Goal: Task Accomplishment & Management: Manage account settings

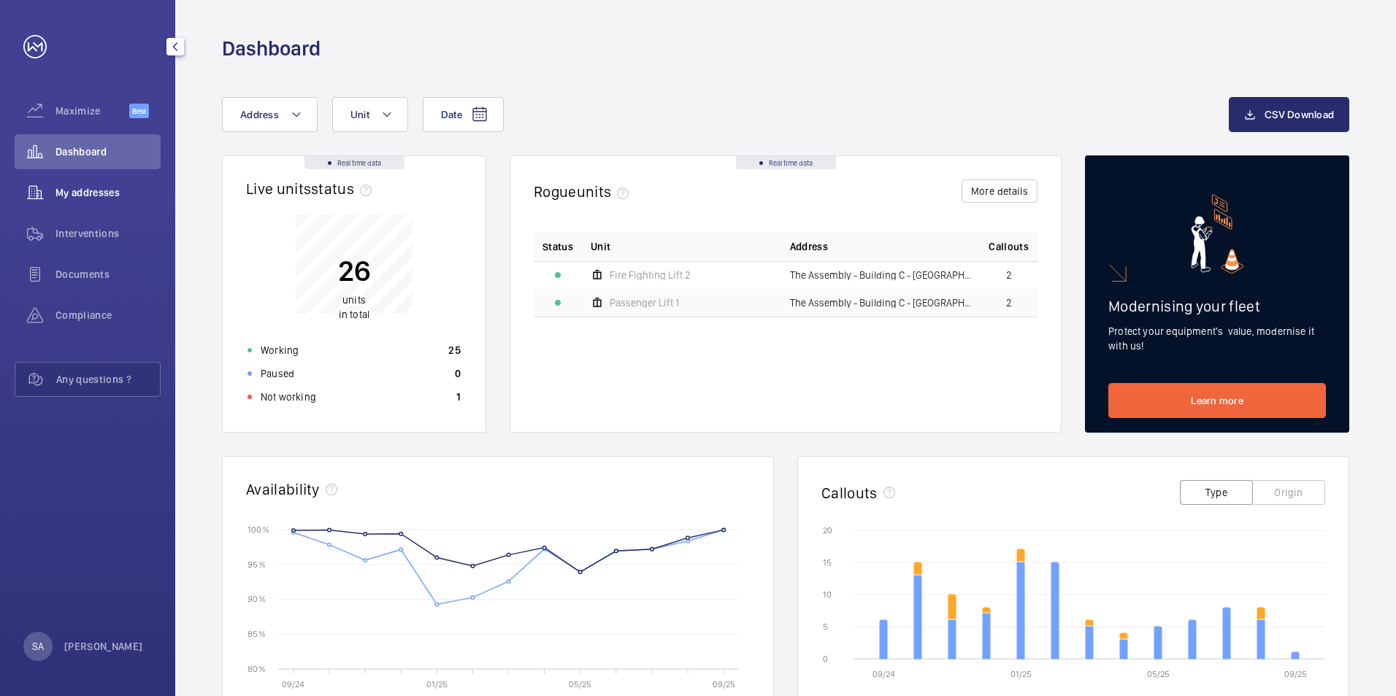
click at [31, 191] on wm-front-icon-button at bounding box center [35, 192] width 41 height 35
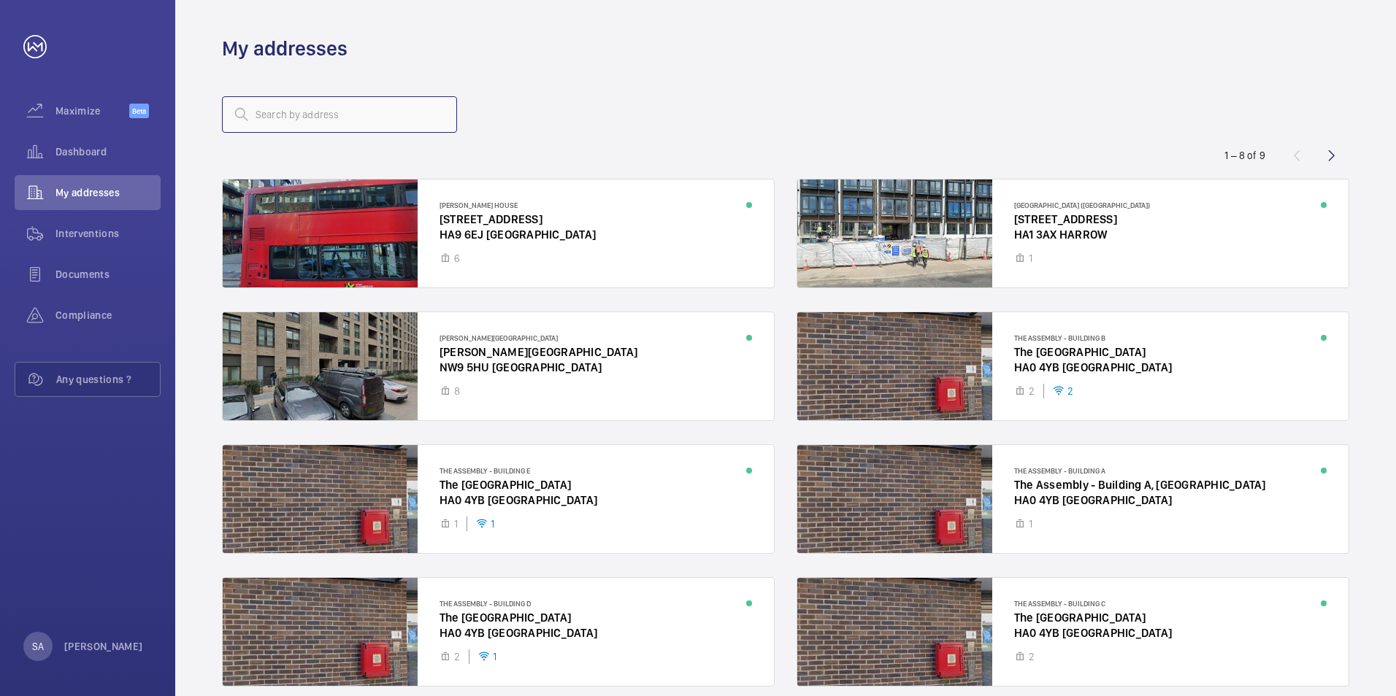
click at [385, 117] on input "text" at bounding box center [339, 114] width 235 height 36
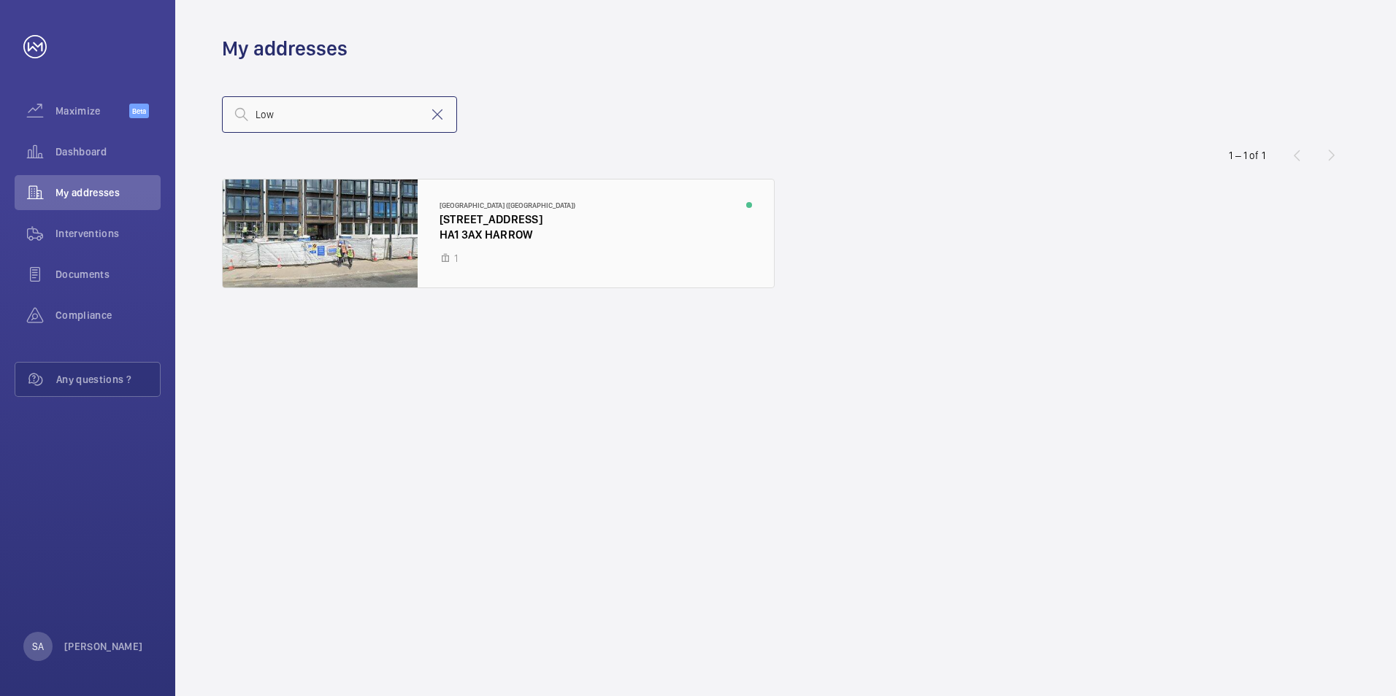
type input "Low"
click at [499, 247] on div at bounding box center [498, 234] width 551 height 108
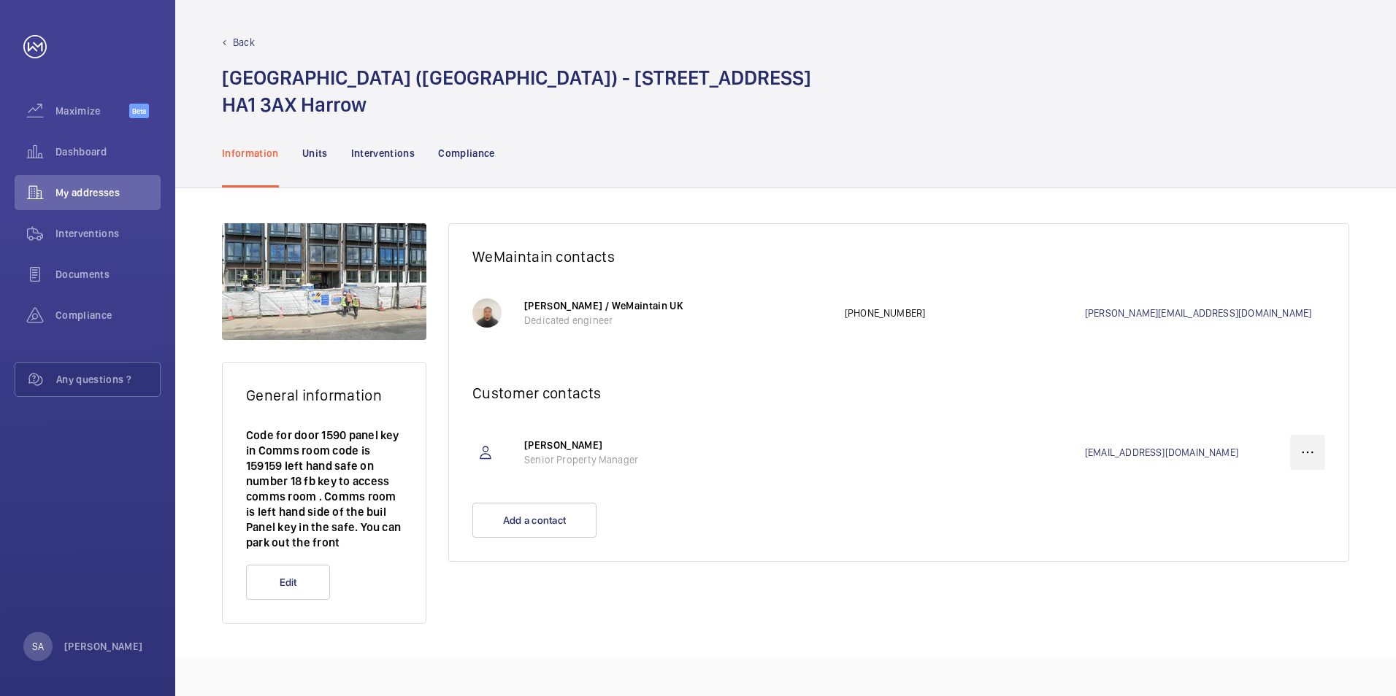
click at [1304, 447] on wm-front-icon-button at bounding box center [1307, 452] width 35 height 35
click at [1296, 519] on p "Delete" at bounding box center [1281, 525] width 57 height 15
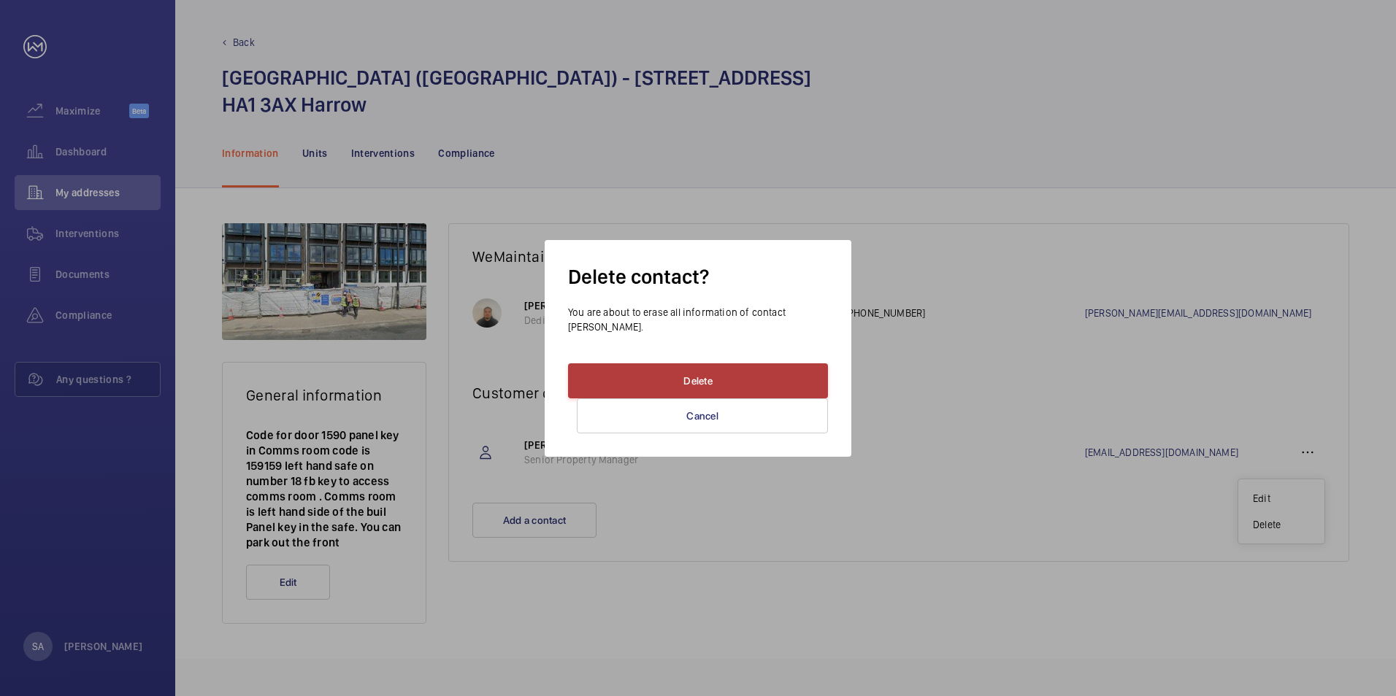
click at [639, 387] on button "Delete" at bounding box center [698, 380] width 260 height 35
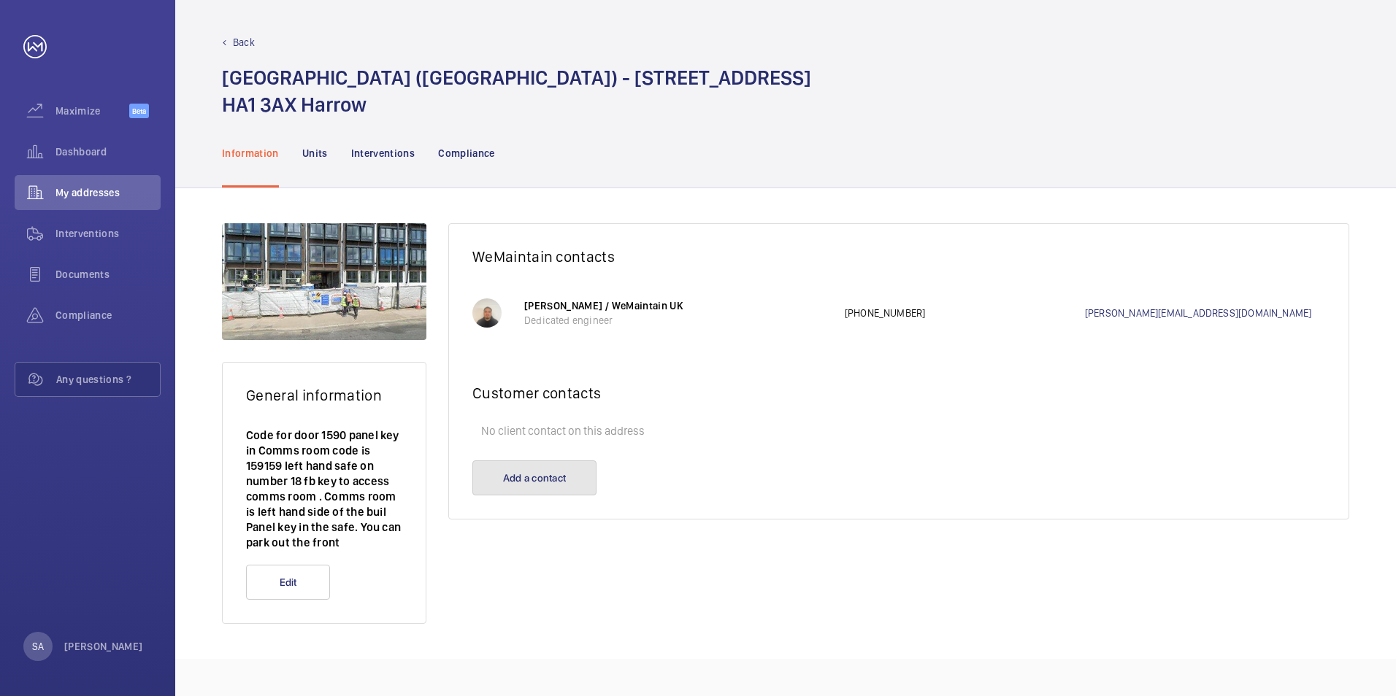
click at [587, 469] on button "Add a contact" at bounding box center [534, 478] width 124 height 35
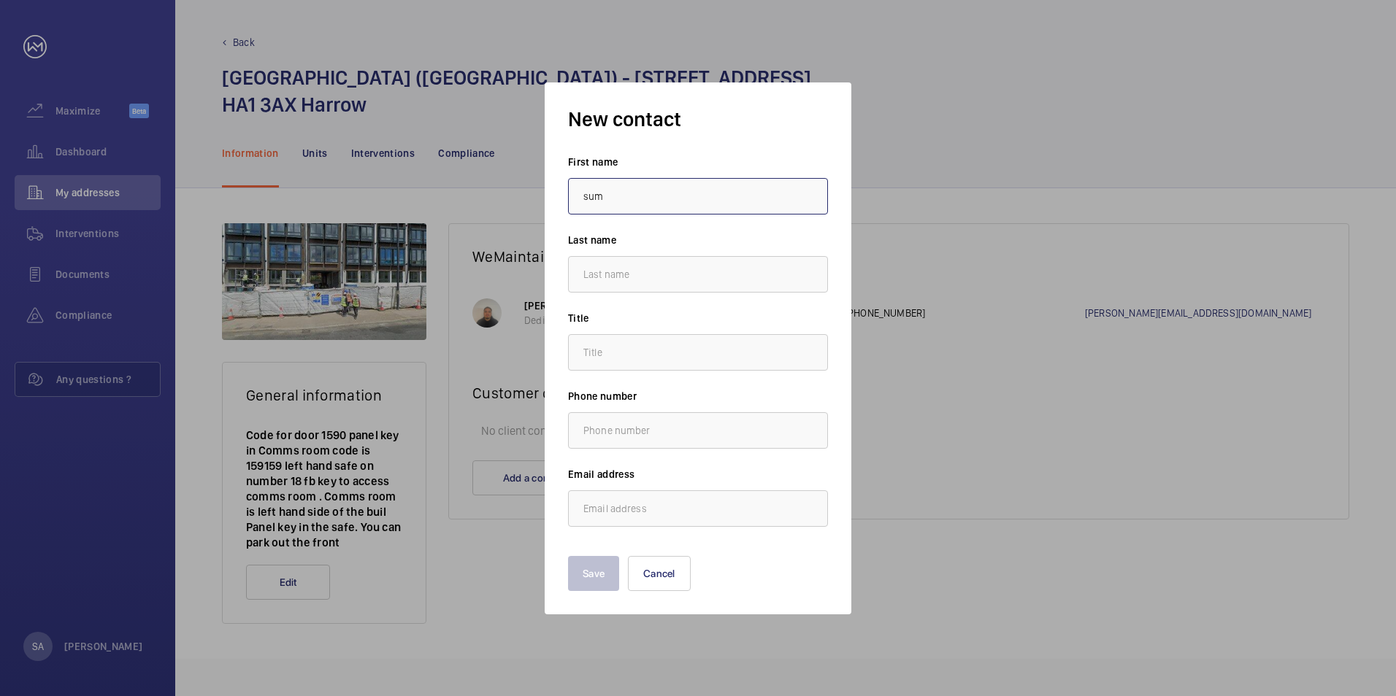
type input "Sumaiya"
type input "Ahmed"
type input "s.ahmed@hc-gb.com"
click at [666, 355] on input "text" at bounding box center [698, 352] width 260 height 36
type input "."
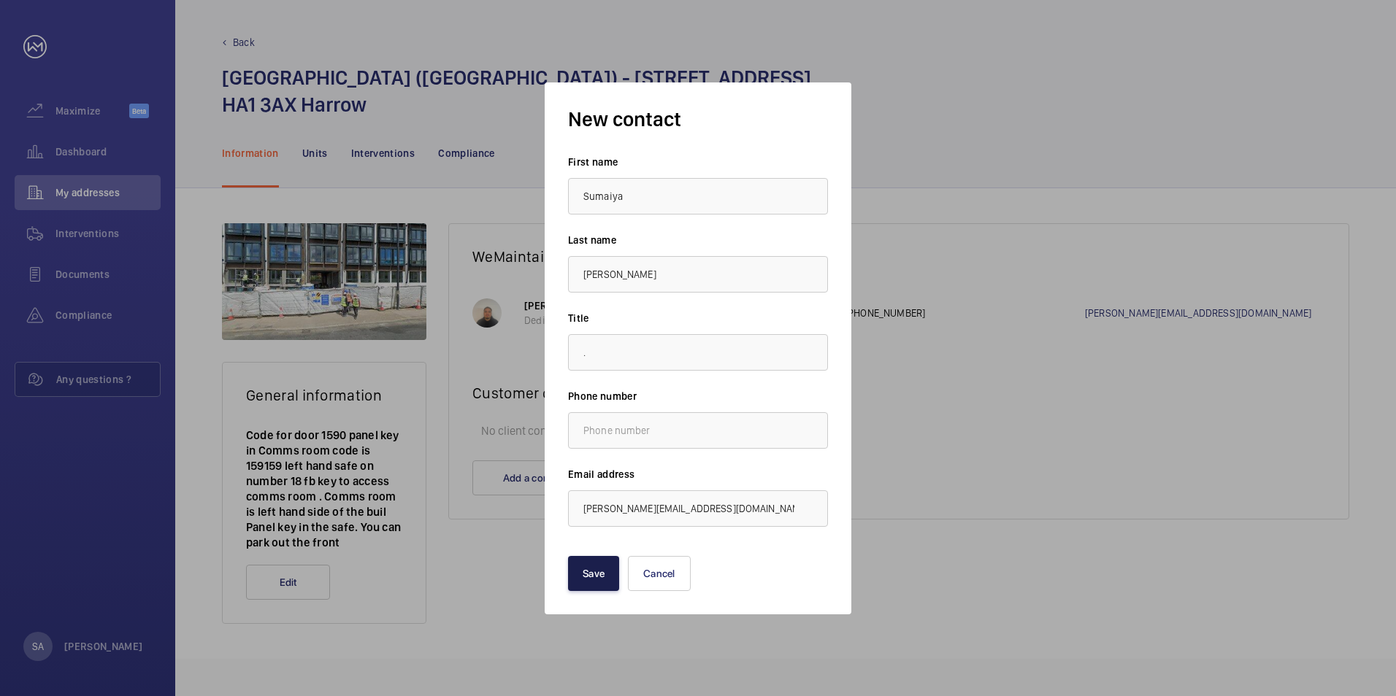
click at [595, 576] on button "Save" at bounding box center [593, 573] width 51 height 35
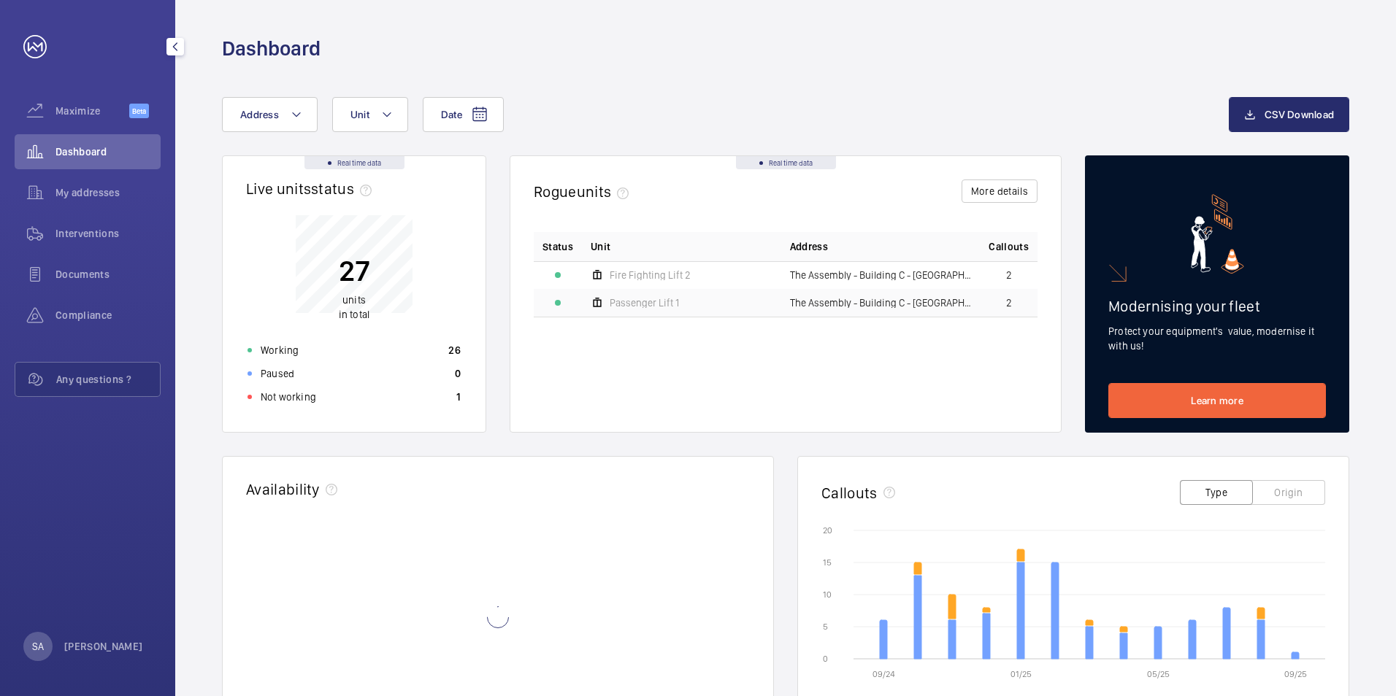
click at [78, 164] on div "Dashboard" at bounding box center [88, 151] width 146 height 35
click at [82, 185] on div "My addresses" at bounding box center [88, 192] width 146 height 35
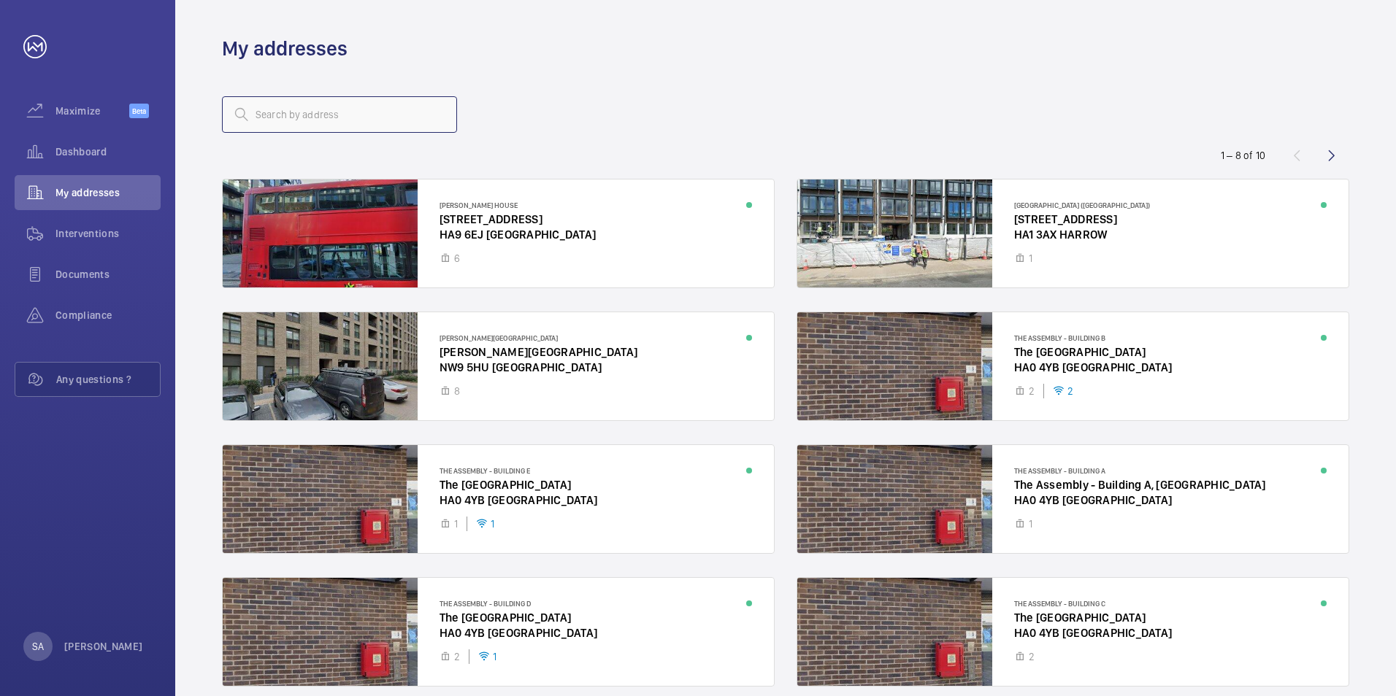
click at [281, 126] on input "text" at bounding box center [339, 114] width 235 height 36
paste input "Magistrates Court"
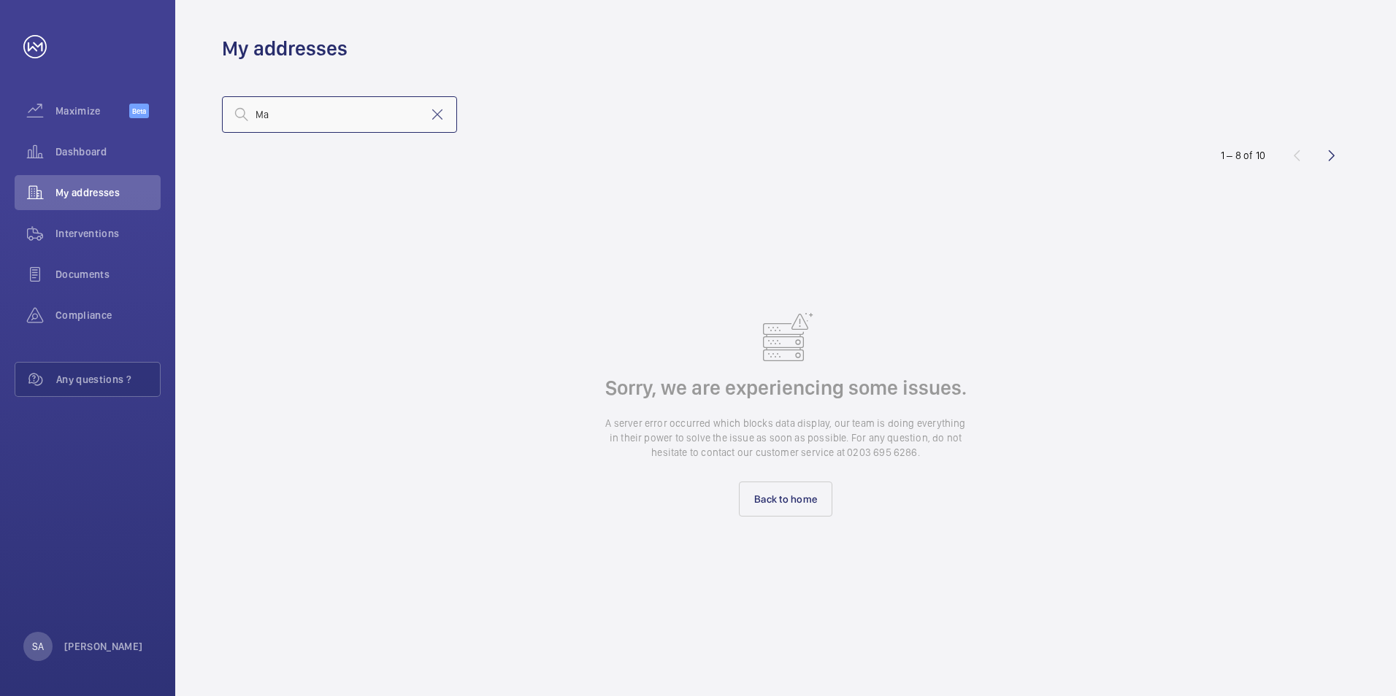
type input "M"
type input "I"
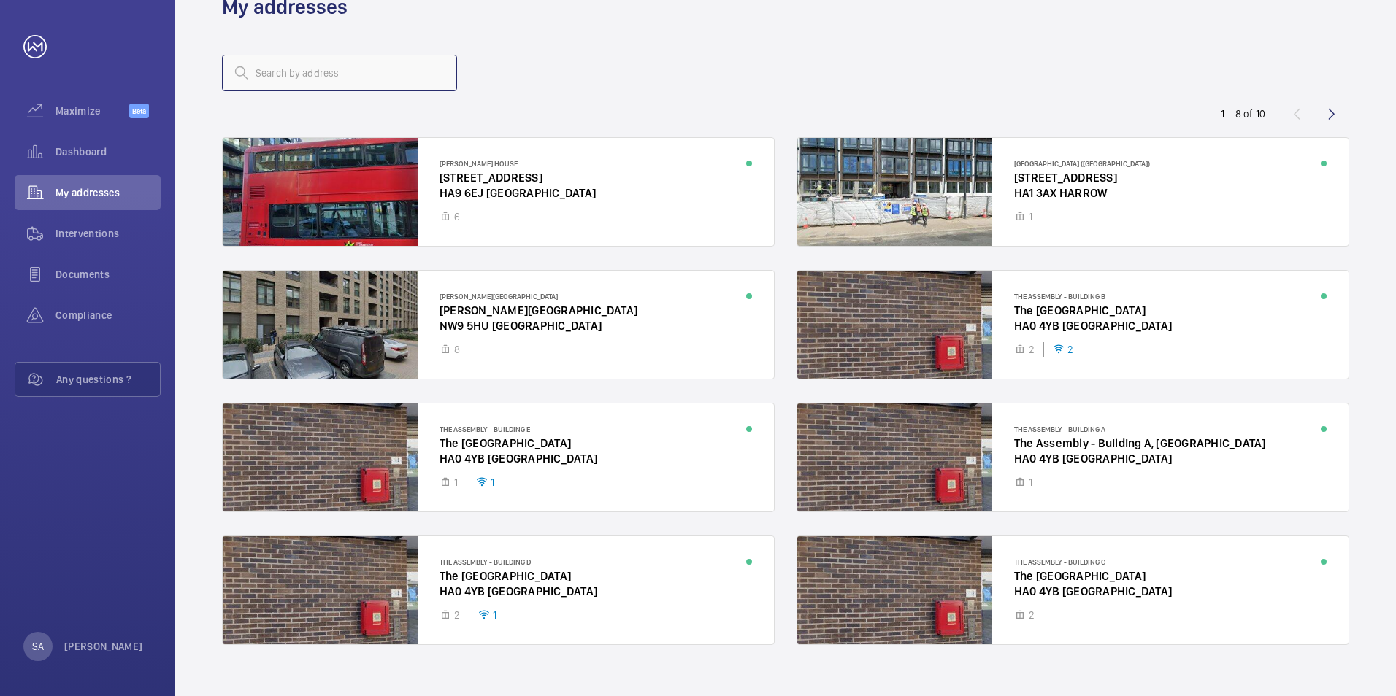
scroll to position [64, 0]
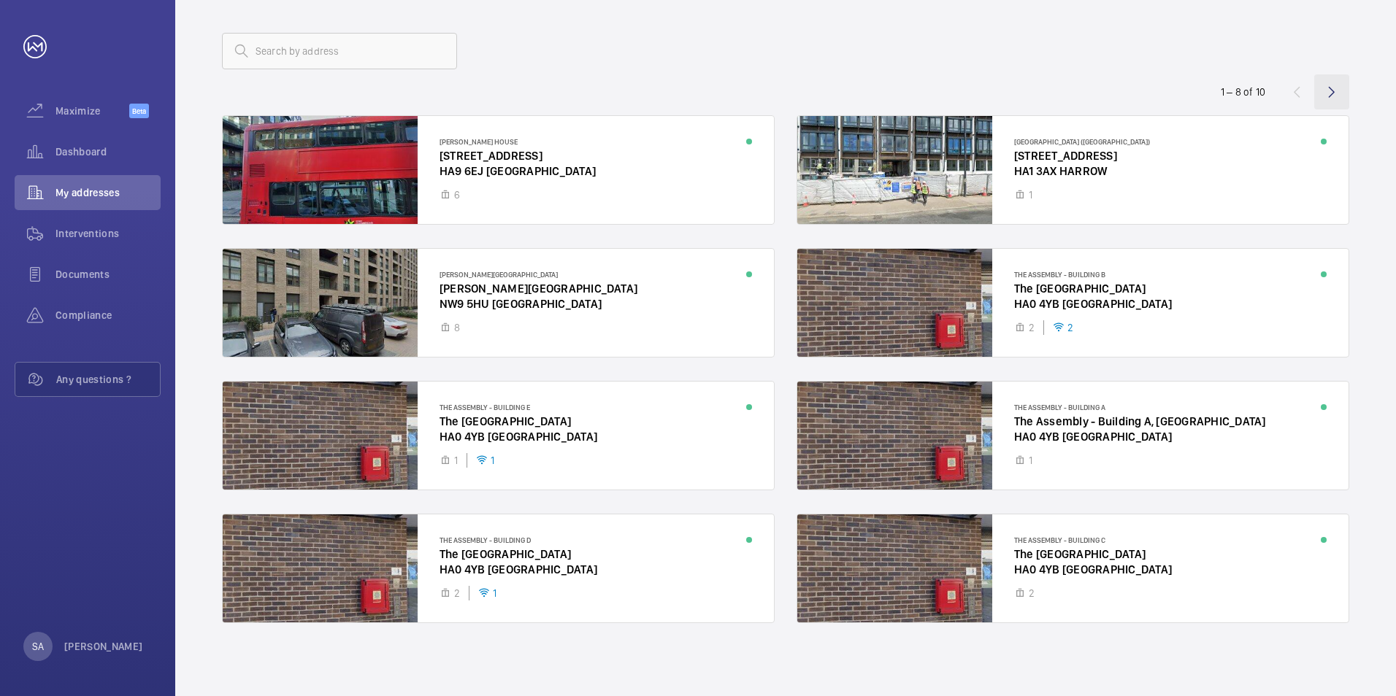
click at [1333, 94] on wm-front-icon-button at bounding box center [1331, 91] width 35 height 35
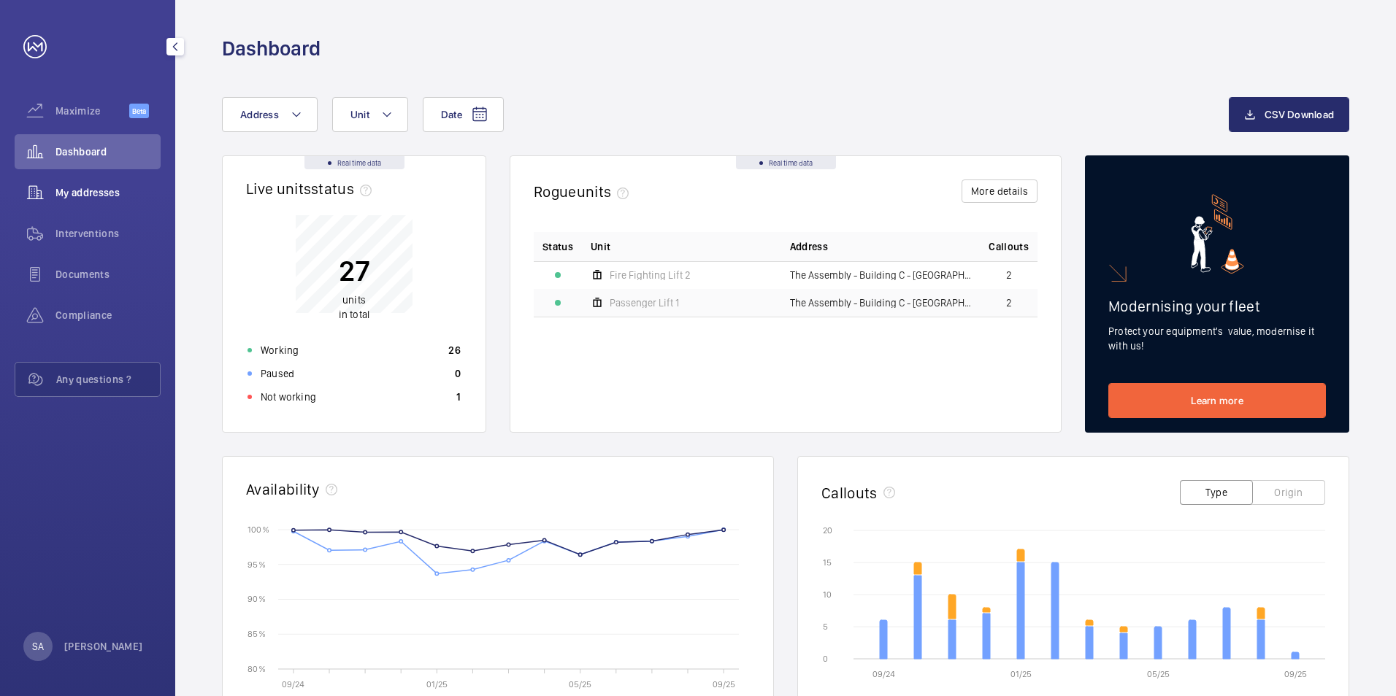
click at [112, 199] on span "My addresses" at bounding box center [107, 192] width 105 height 15
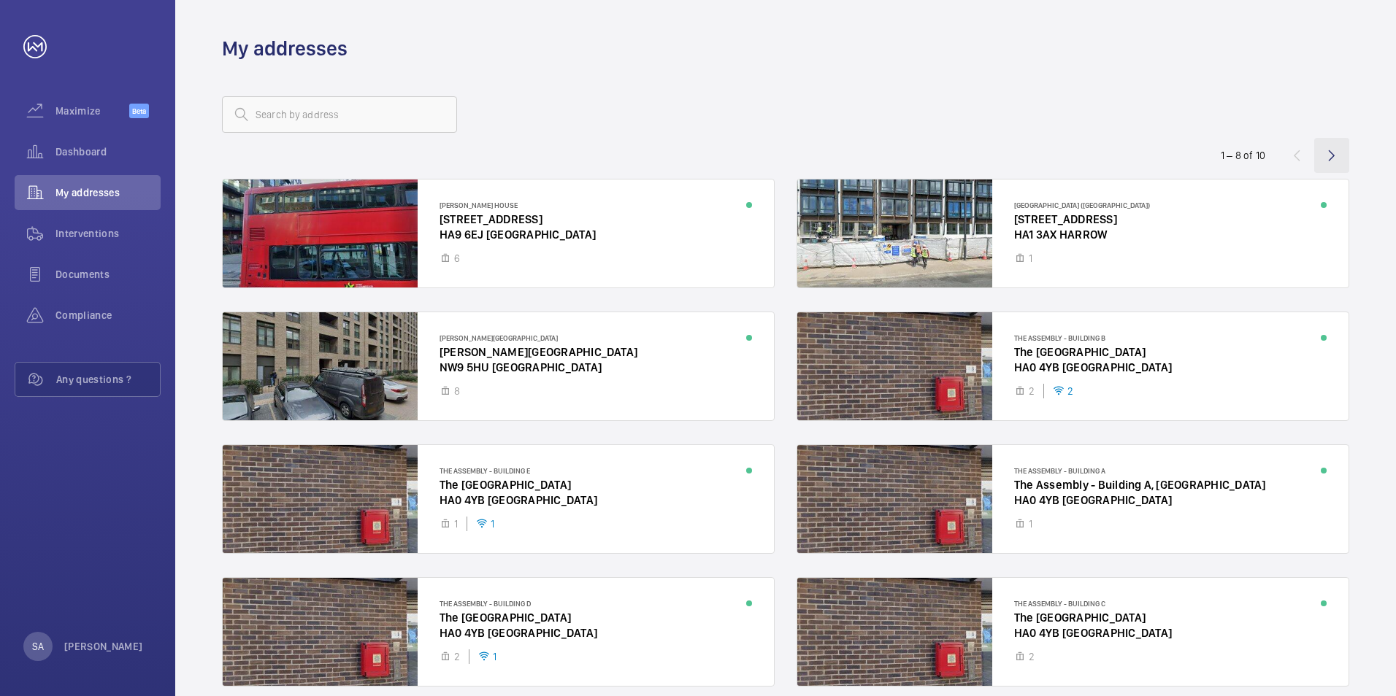
click at [1336, 147] on wm-front-icon-button at bounding box center [1331, 155] width 35 height 35
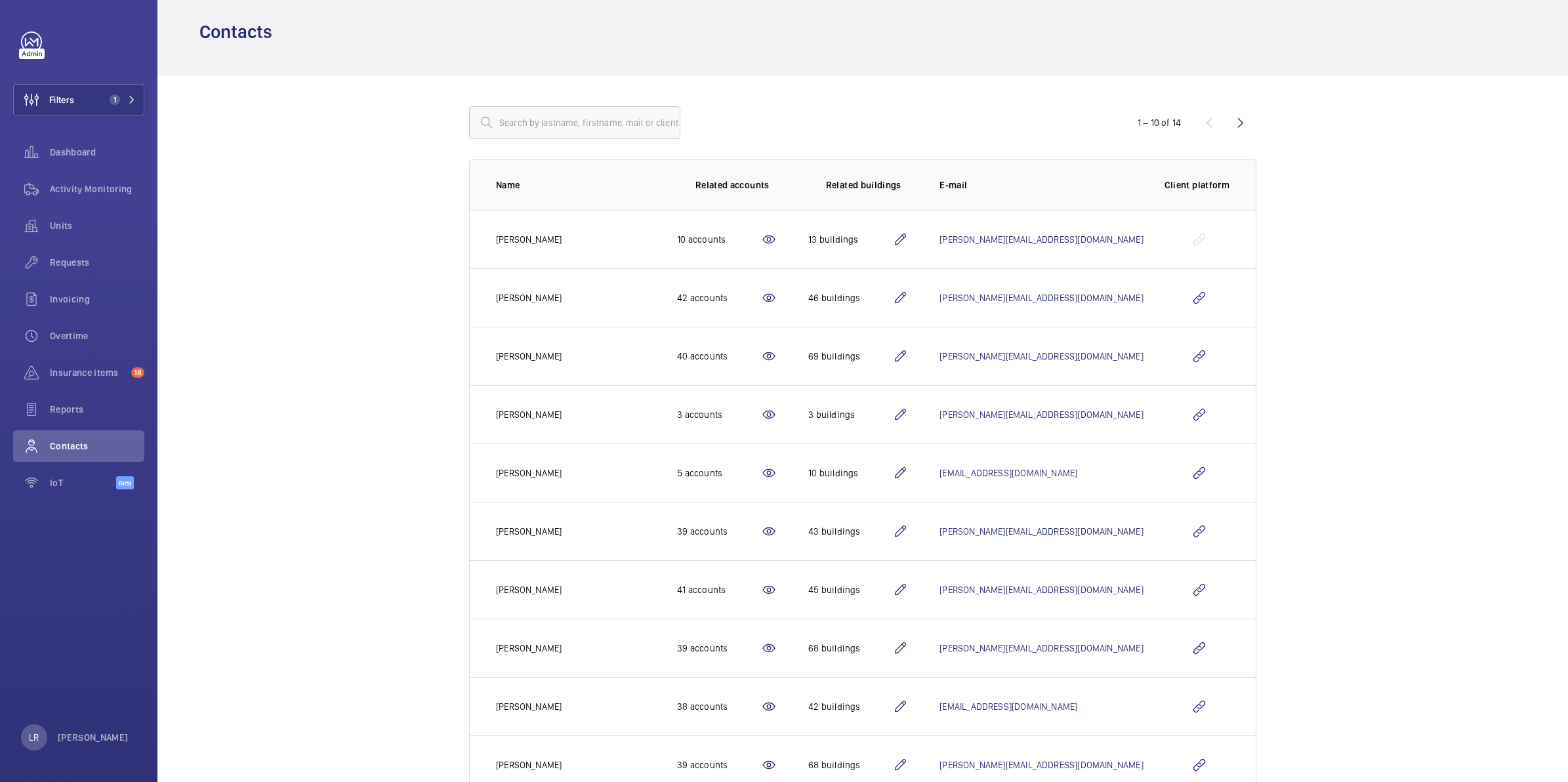
scroll to position [82, 0]
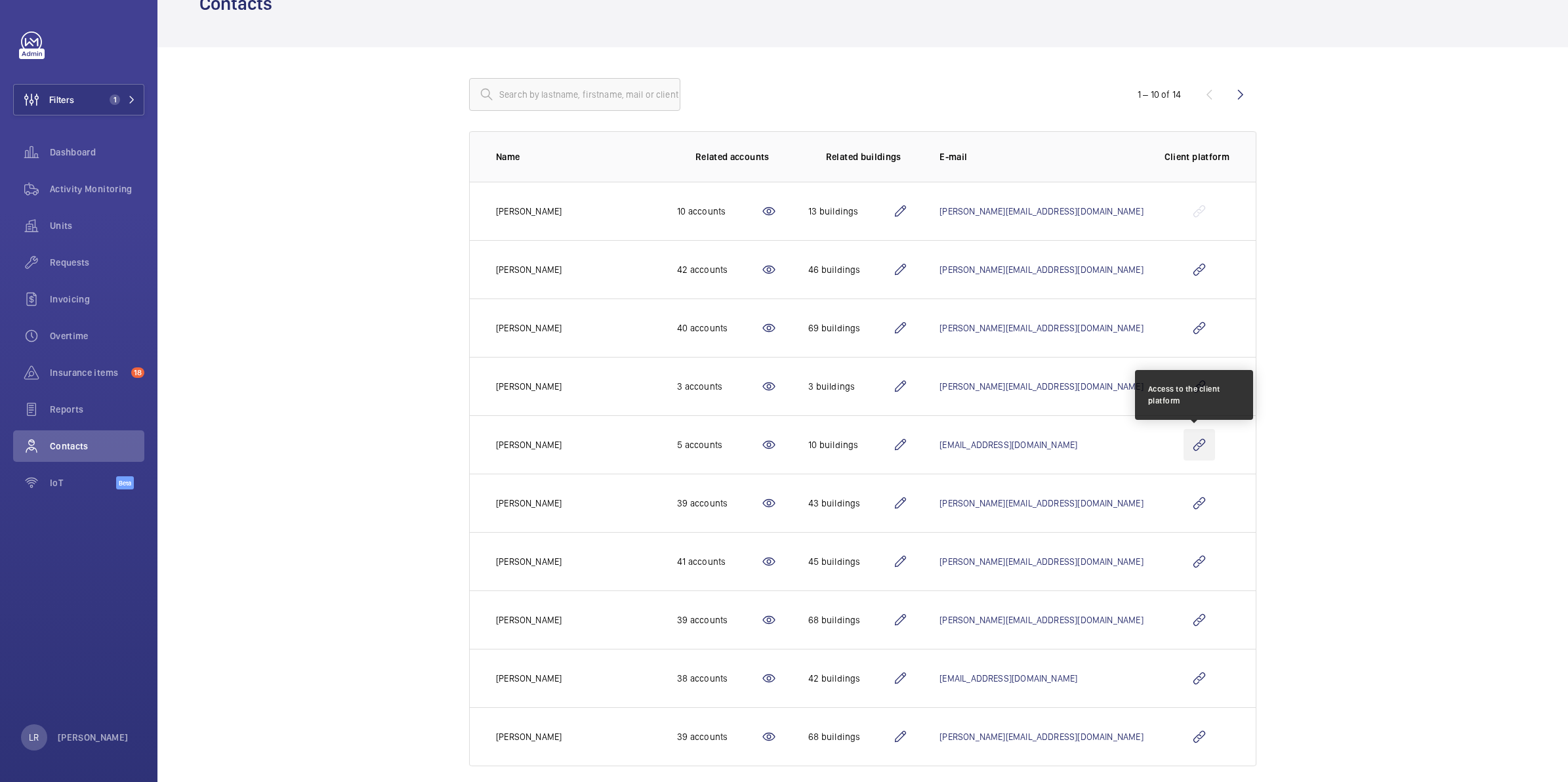
click at [1195, 444] on wm-front-icon-button at bounding box center [1199, 444] width 31 height 31
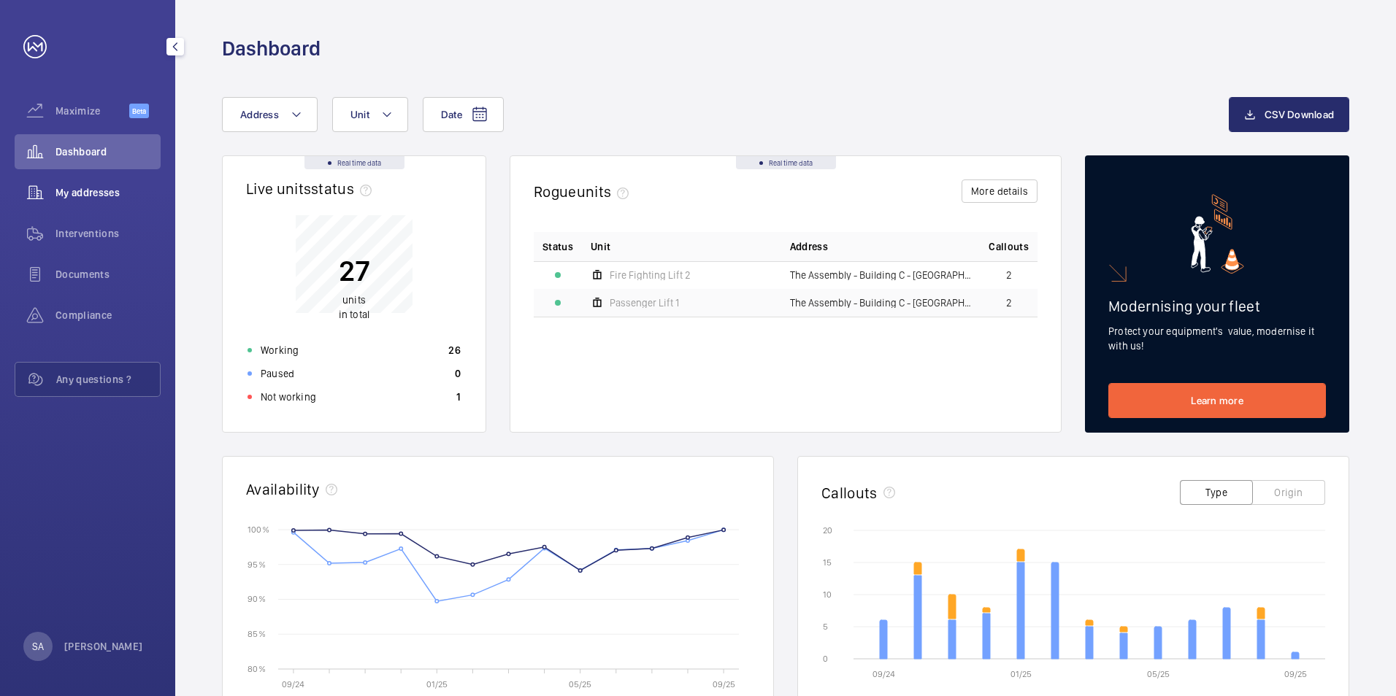
click at [143, 196] on span "My addresses" at bounding box center [107, 192] width 105 height 15
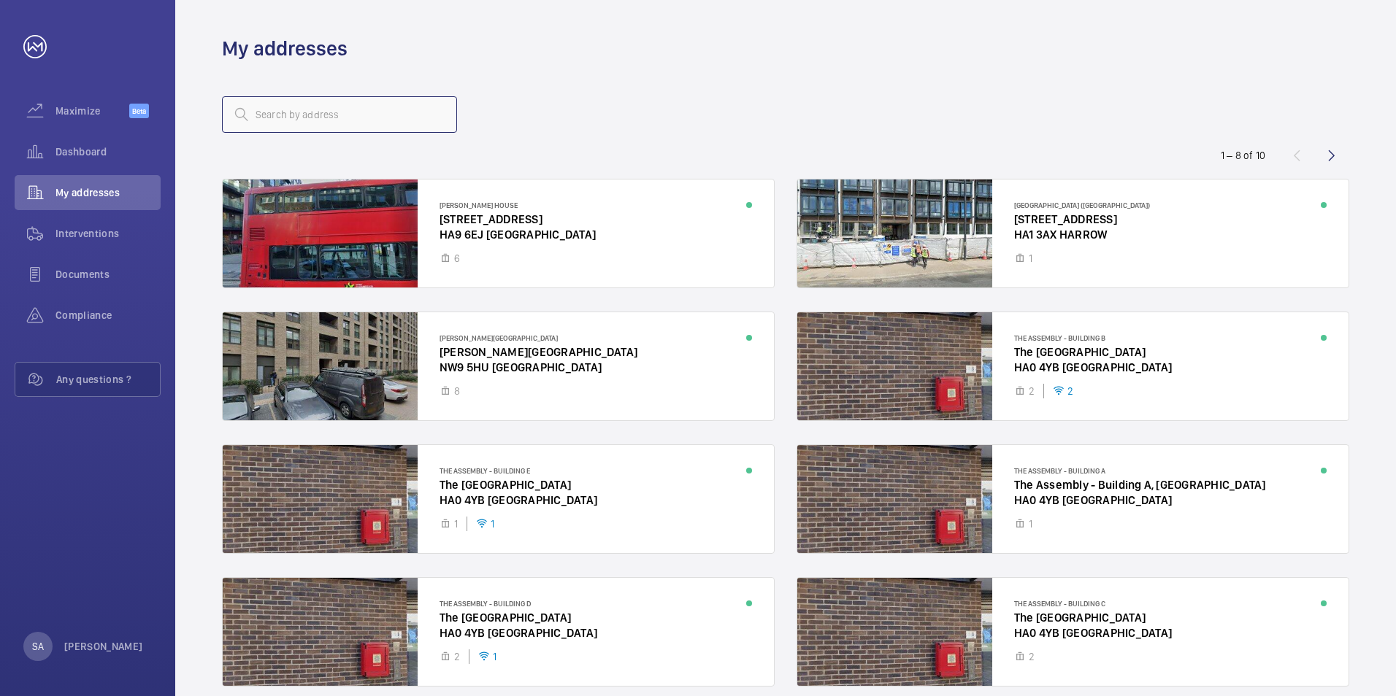
click at [331, 117] on input "text" at bounding box center [339, 114] width 235 height 36
type input "IG11"
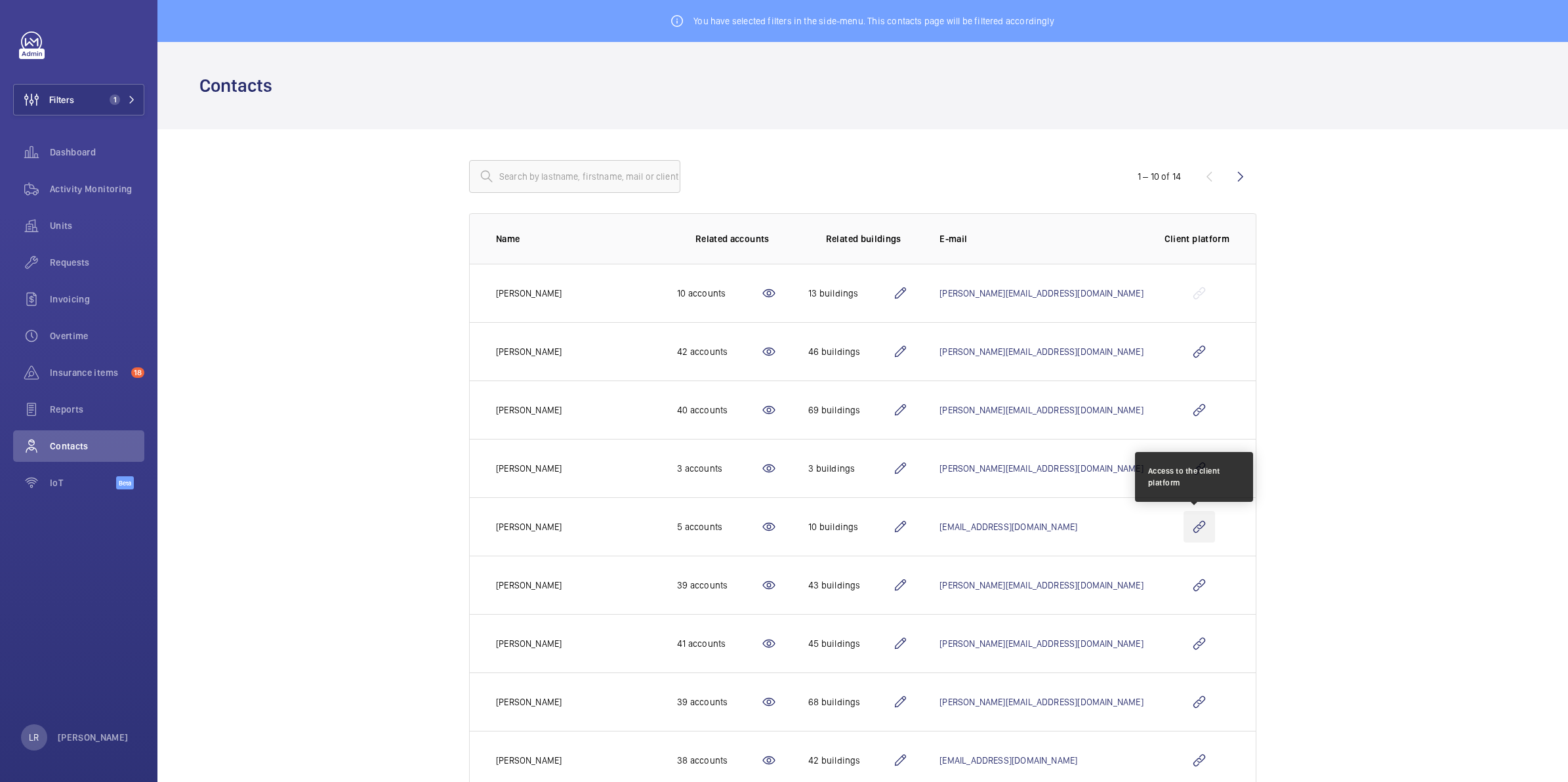
click at [1192, 526] on wm-front-icon-button at bounding box center [1199, 527] width 31 height 31
click at [1183, 533] on wm-front-icon-button at bounding box center [1199, 527] width 31 height 31
click at [1183, 529] on wm-front-icon-button at bounding box center [1199, 527] width 31 height 31
click at [1192, 529] on wm-front-icon-button at bounding box center [1199, 527] width 31 height 31
click at [1186, 536] on wm-front-icon-button at bounding box center [1199, 527] width 31 height 31
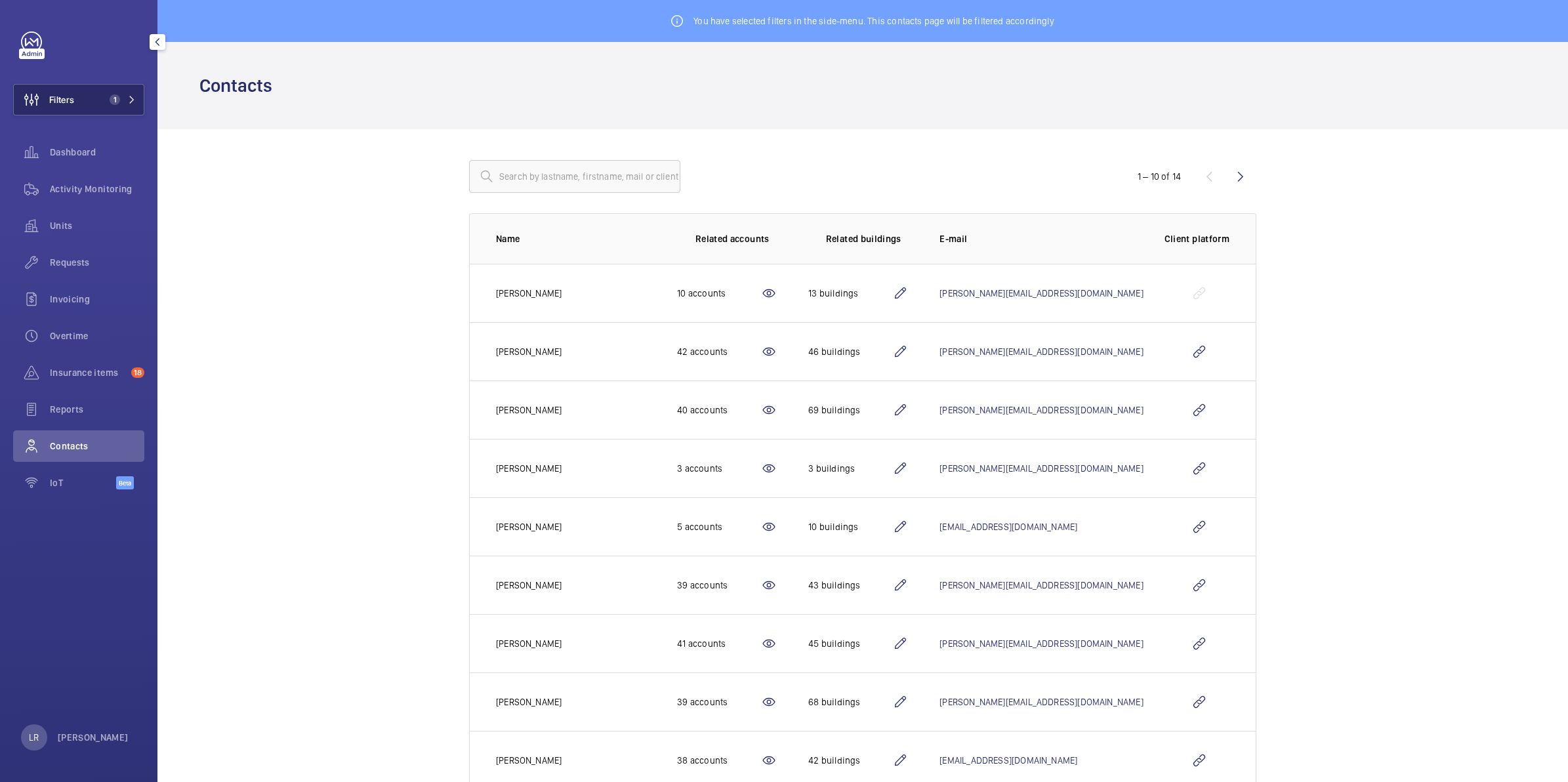
click at [130, 91] on button "Filters 1" at bounding box center [79, 99] width 131 height 31
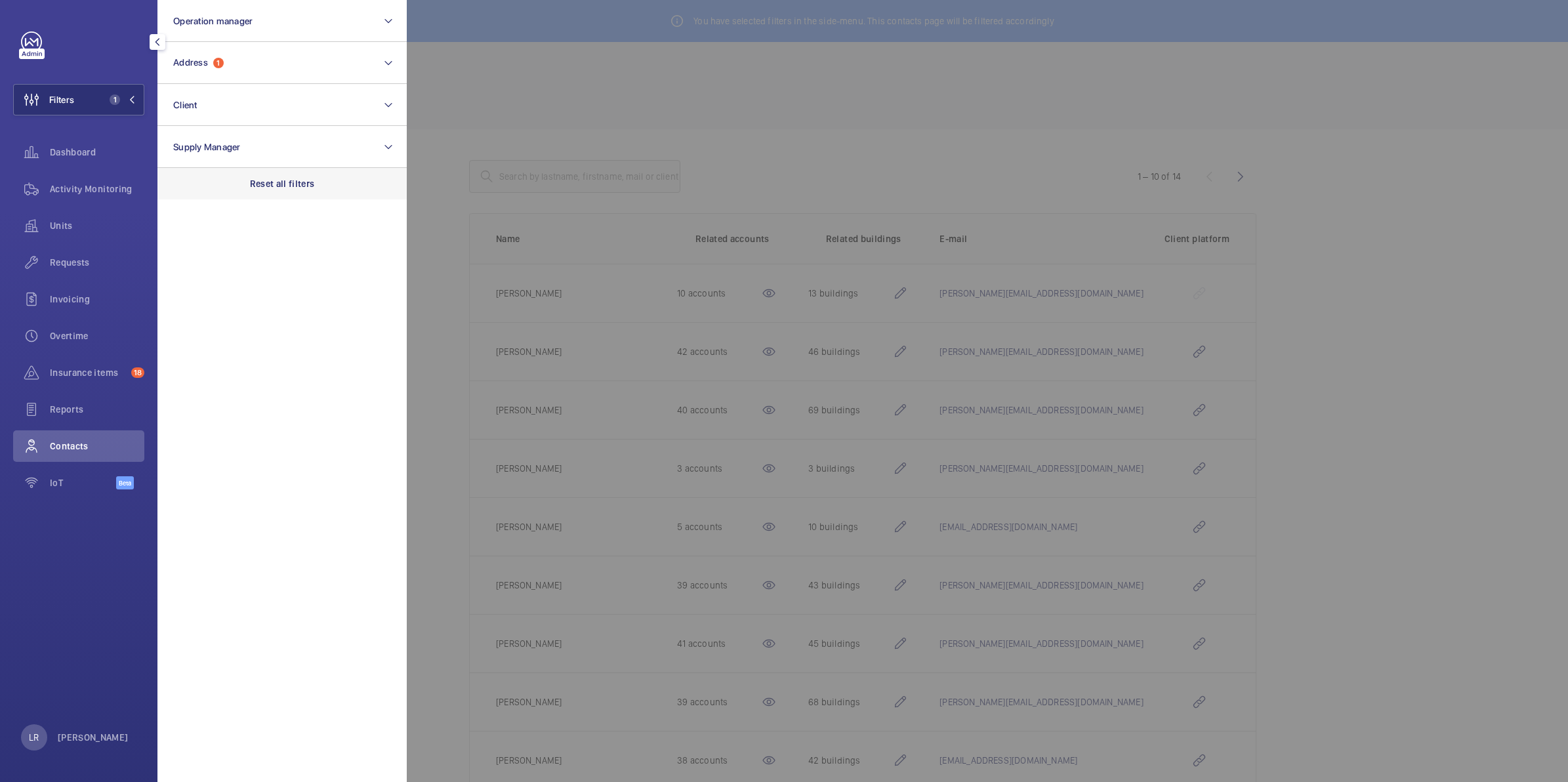
click at [250, 189] on p "Reset all filters" at bounding box center [282, 183] width 65 height 13
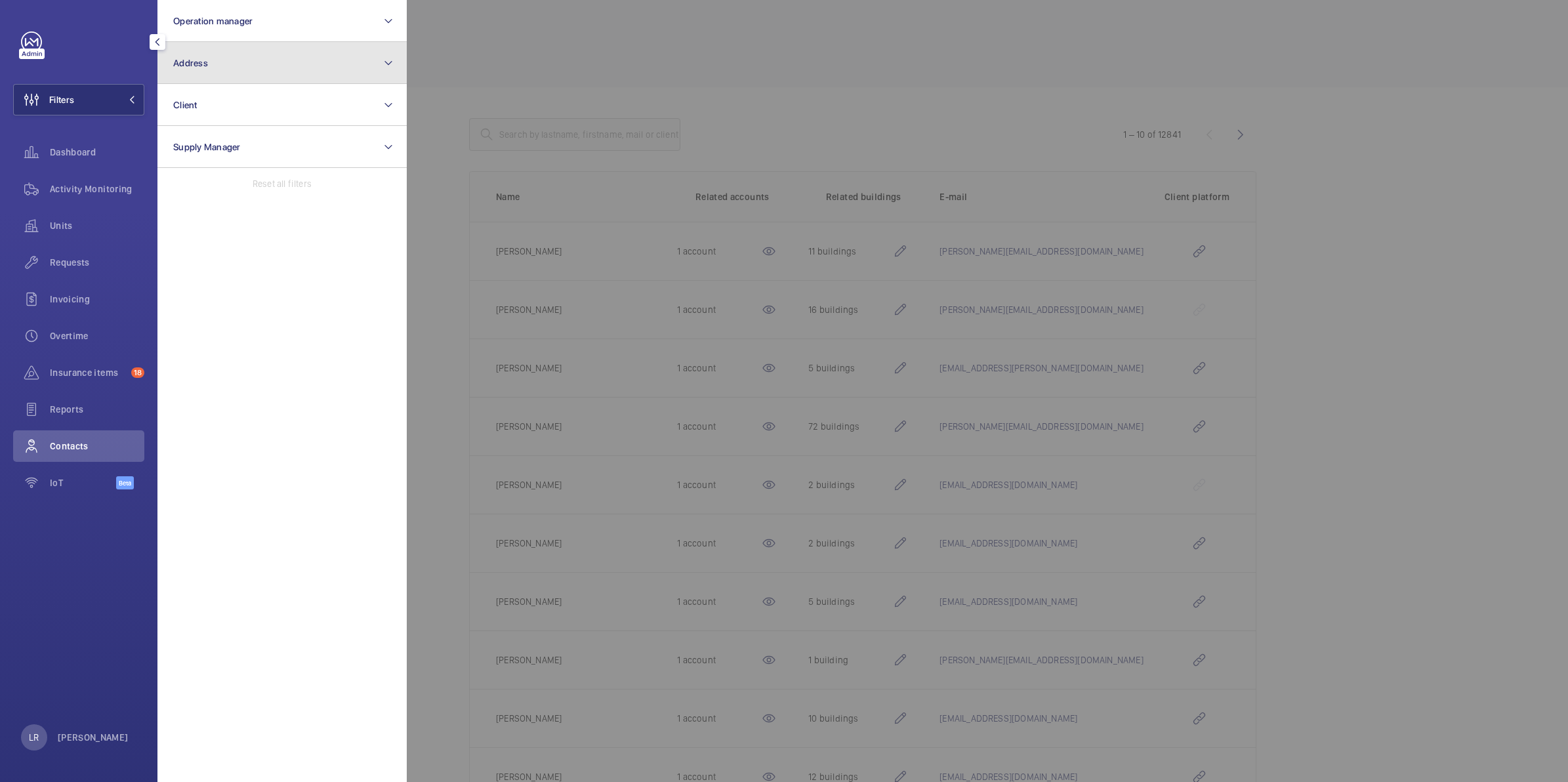
click at [185, 74] on button "Address" at bounding box center [281, 63] width 249 height 42
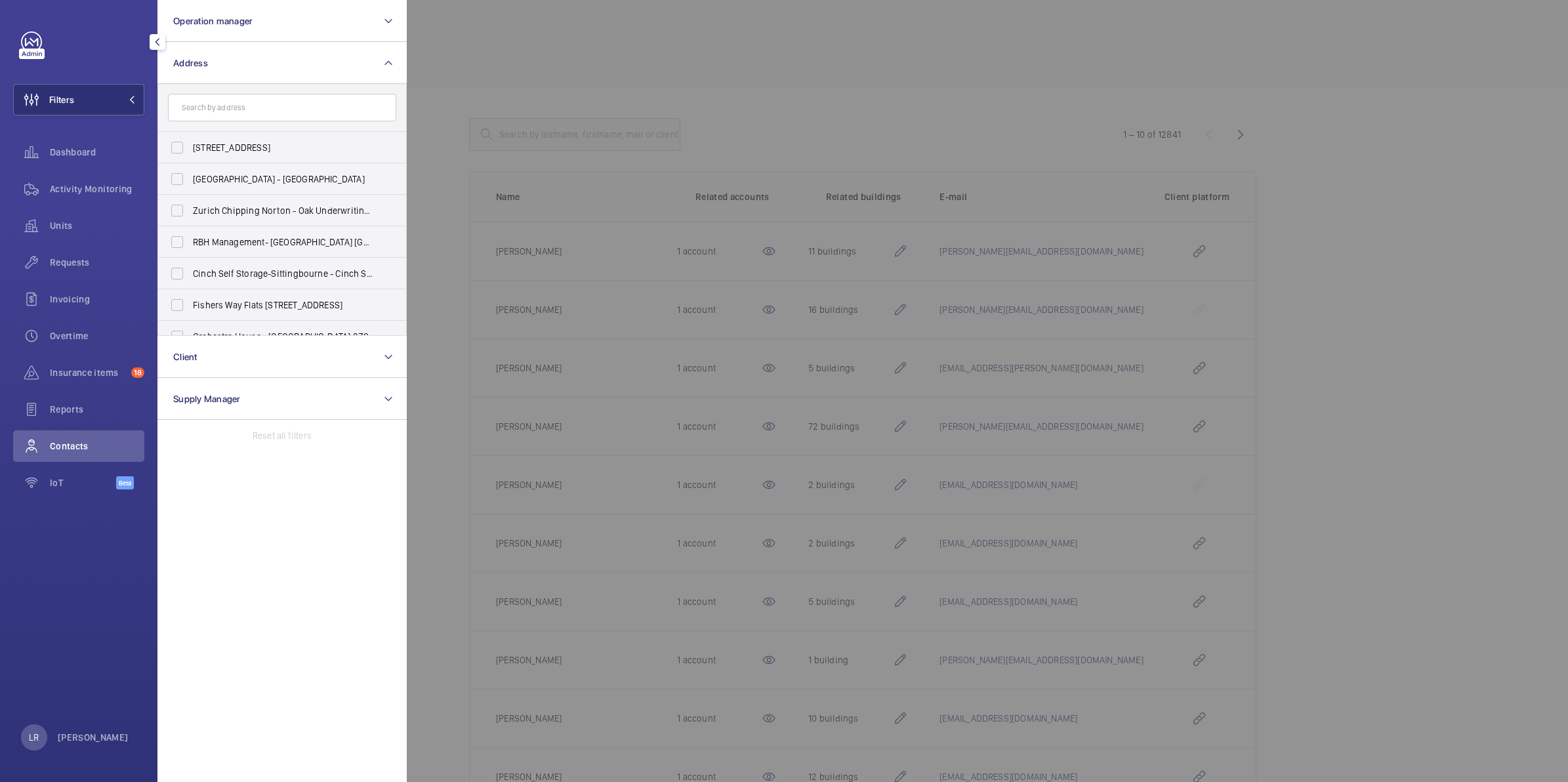
click at [225, 106] on input "text" at bounding box center [282, 107] width 228 height 28
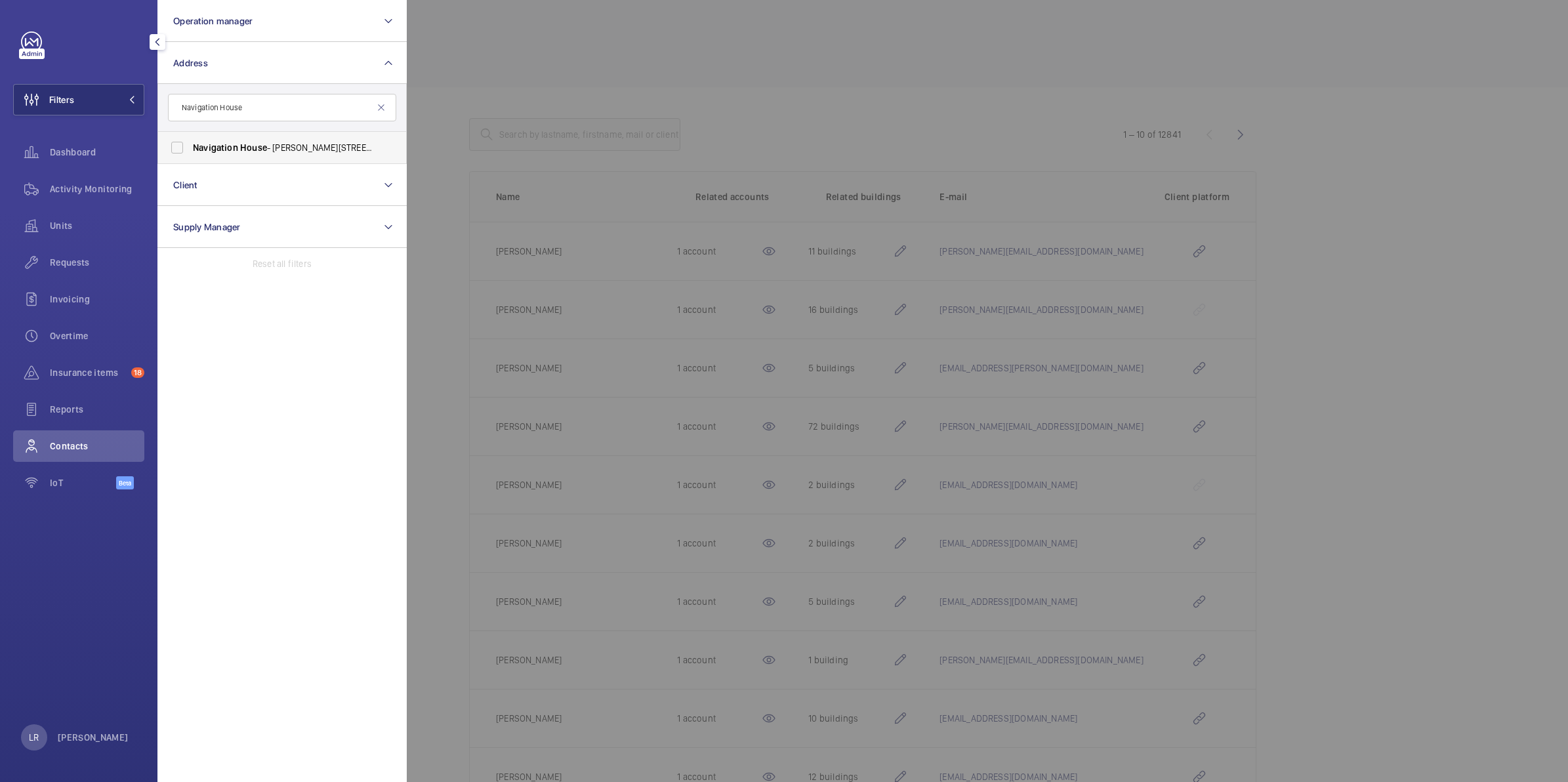
type input "Navigation House"
click at [238, 141] on span "Navigation House - Bircherley Green, HERTFORD SG14 1BN" at bounding box center [283, 147] width 181 height 13
click at [190, 141] on input "Navigation House - Bircherley Green, HERTFORD SG14 1BN" at bounding box center [176, 147] width 26 height 26
checkbox input "true"
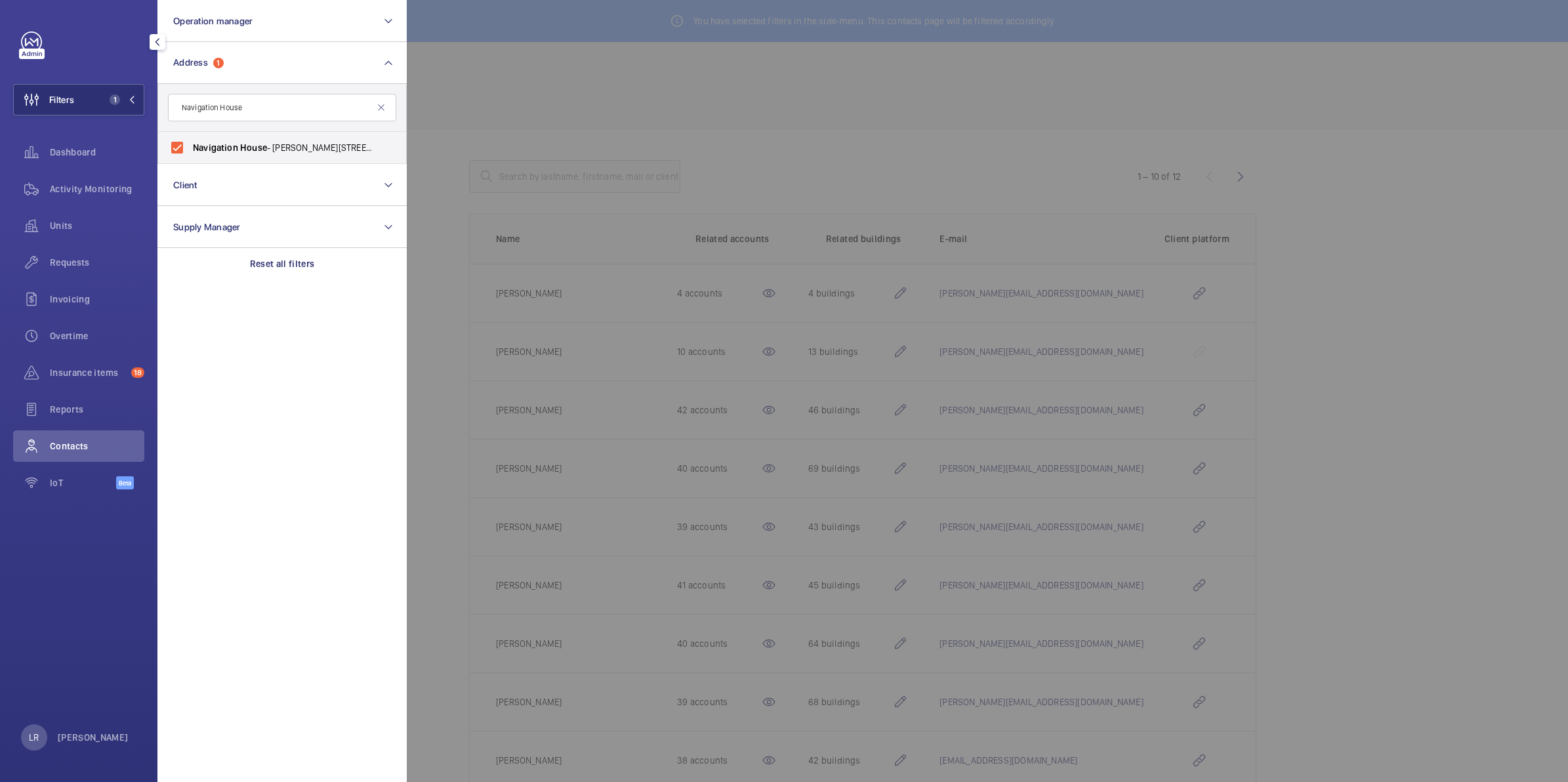
click at [577, 101] on div at bounding box center [1191, 391] width 1568 height 782
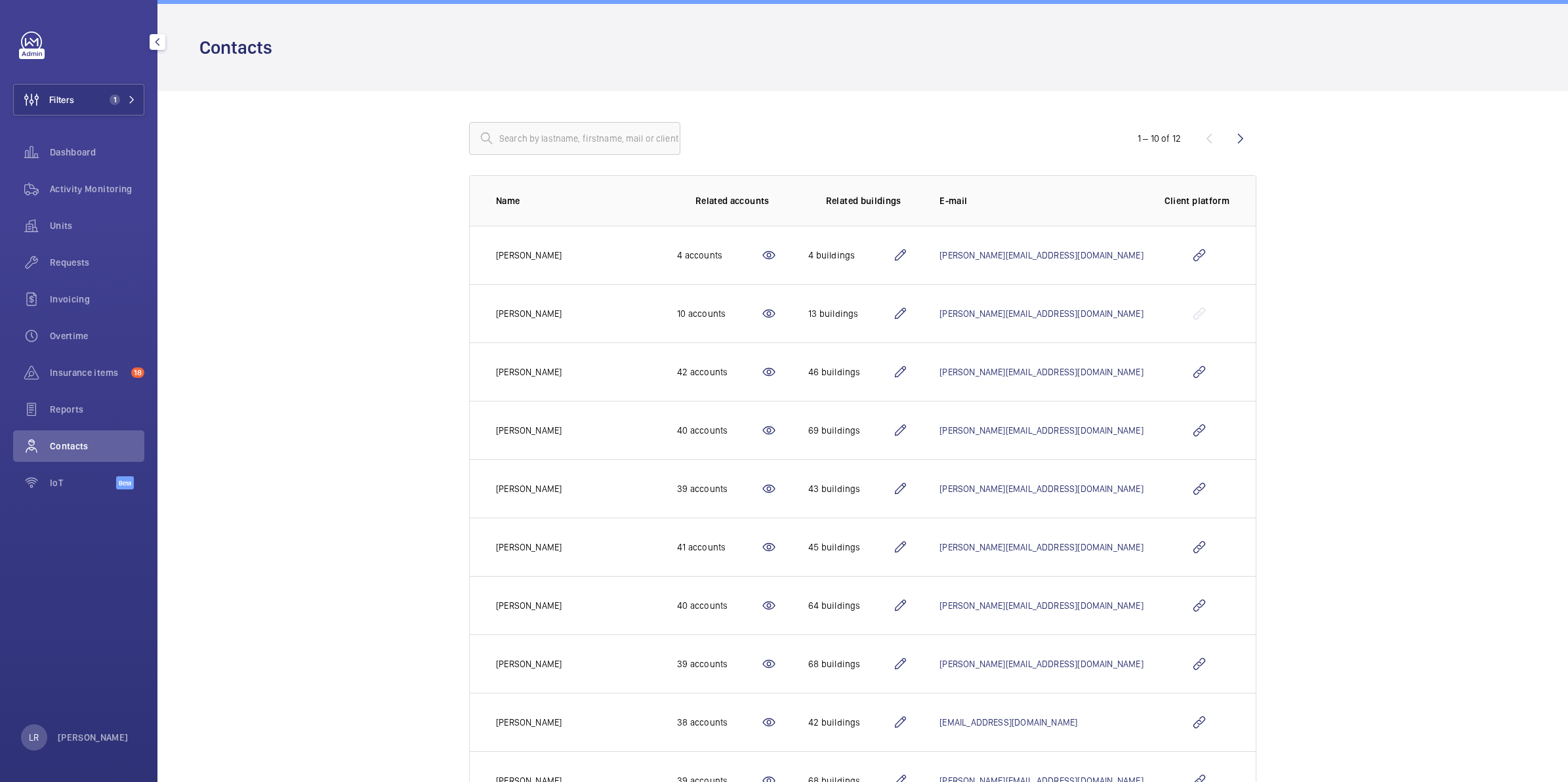
scroll to position [99, 0]
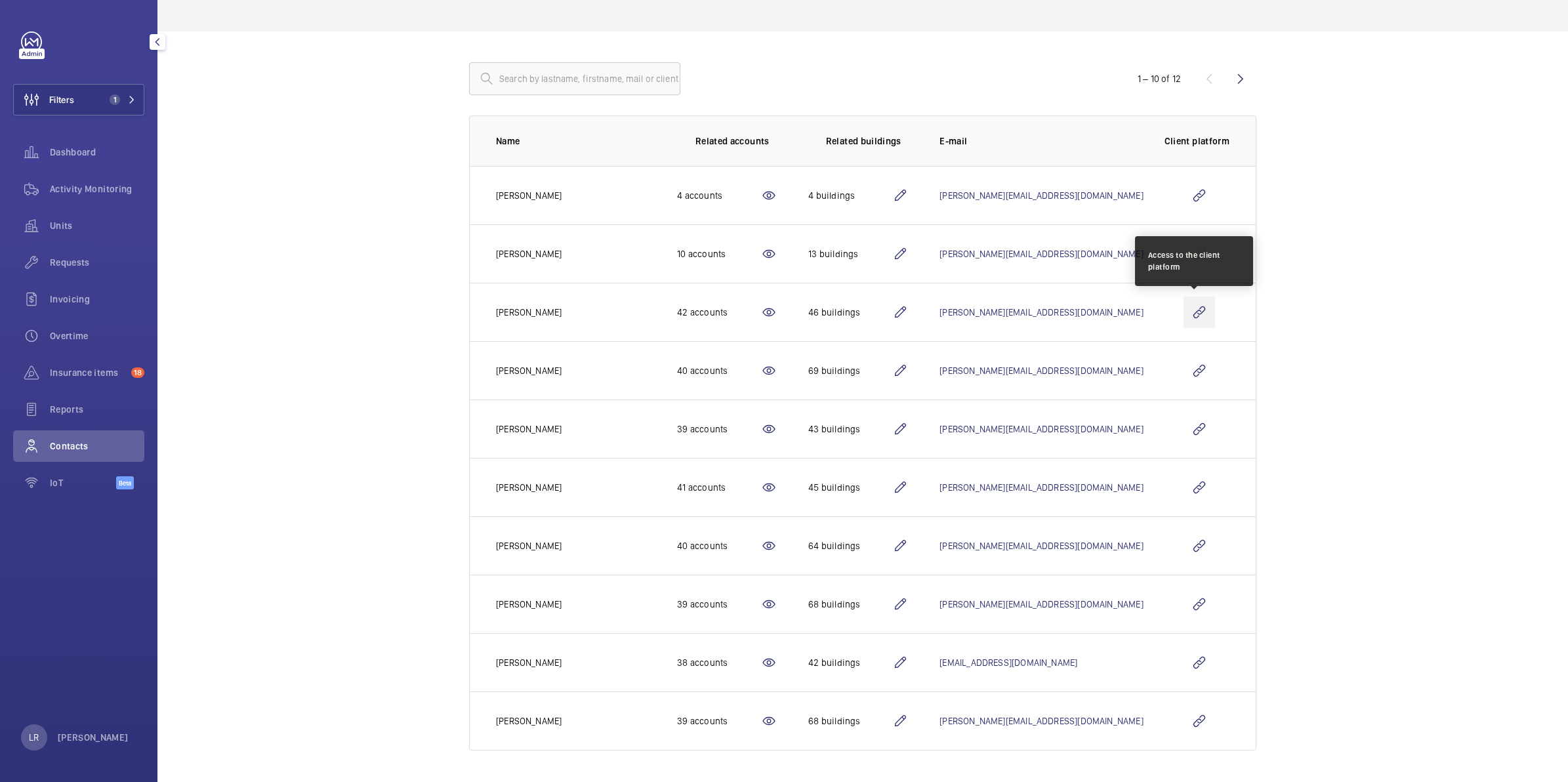
click at [1199, 309] on wm-front-icon-button at bounding box center [1199, 312] width 31 height 31
click at [128, 96] on mat-icon at bounding box center [131, 100] width 8 height 8
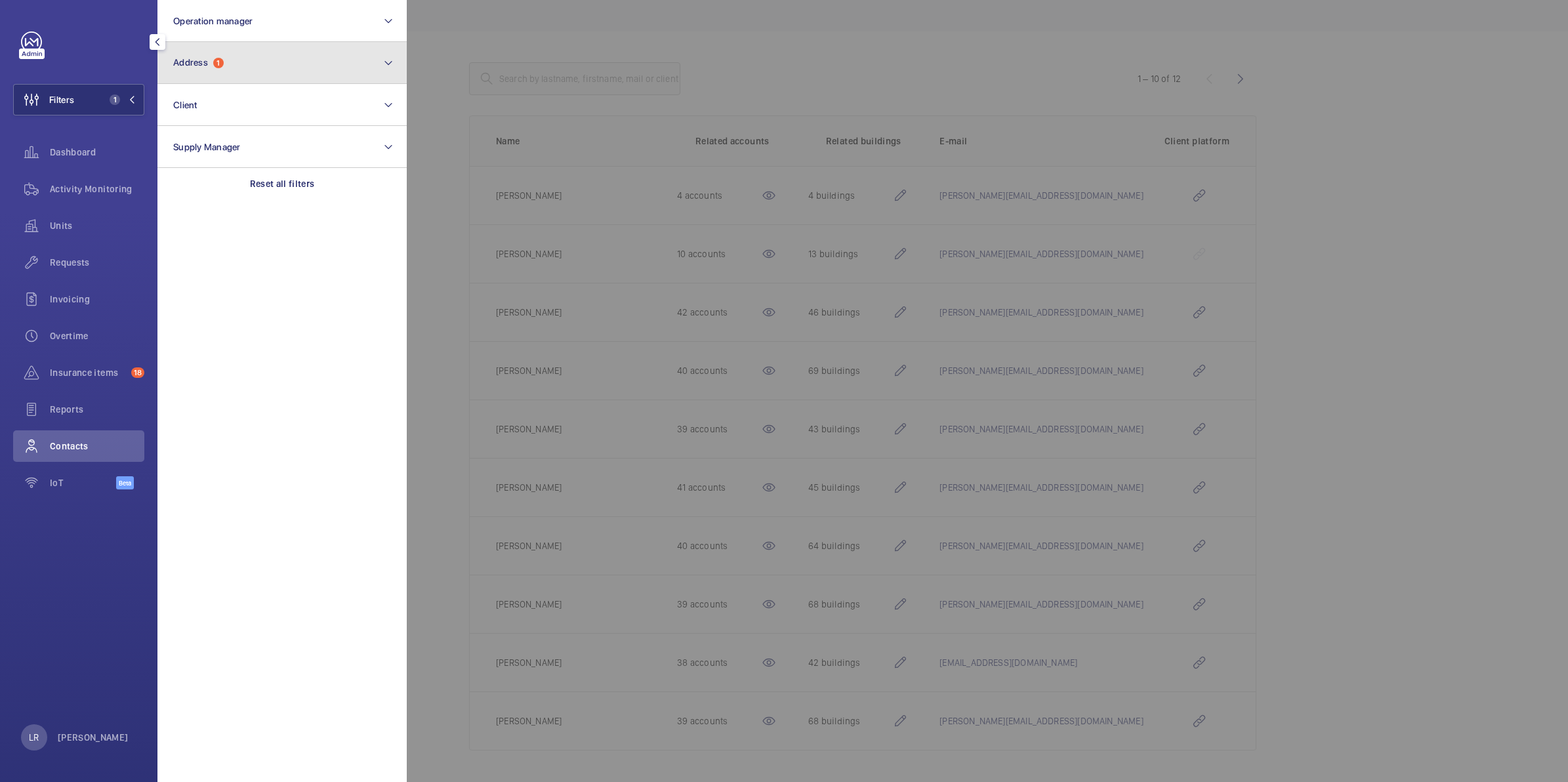
click at [207, 64] on span "Address" at bounding box center [190, 63] width 35 height 11
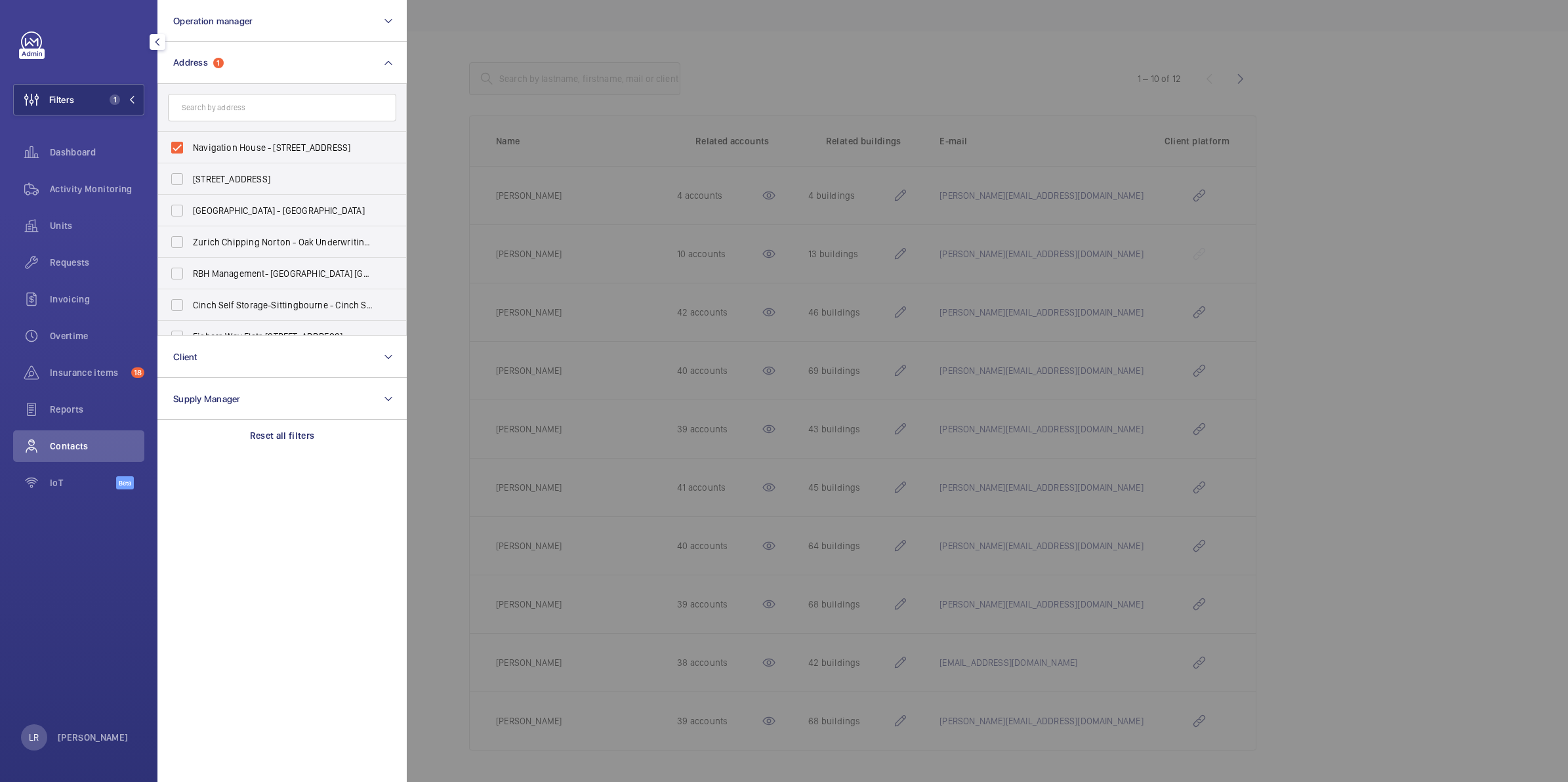
click at [227, 97] on input "text" at bounding box center [282, 107] width 228 height 28
click at [224, 147] on span "Navigation House - Bircherley Green, HERTFORD SG14 1BN" at bounding box center [283, 147] width 181 height 13
click at [190, 147] on input "Navigation House - Bircherley Green, HERTFORD SG14 1BN" at bounding box center [176, 147] width 26 height 26
checkbox input "false"
click at [229, 111] on input "text" at bounding box center [282, 107] width 228 height 28
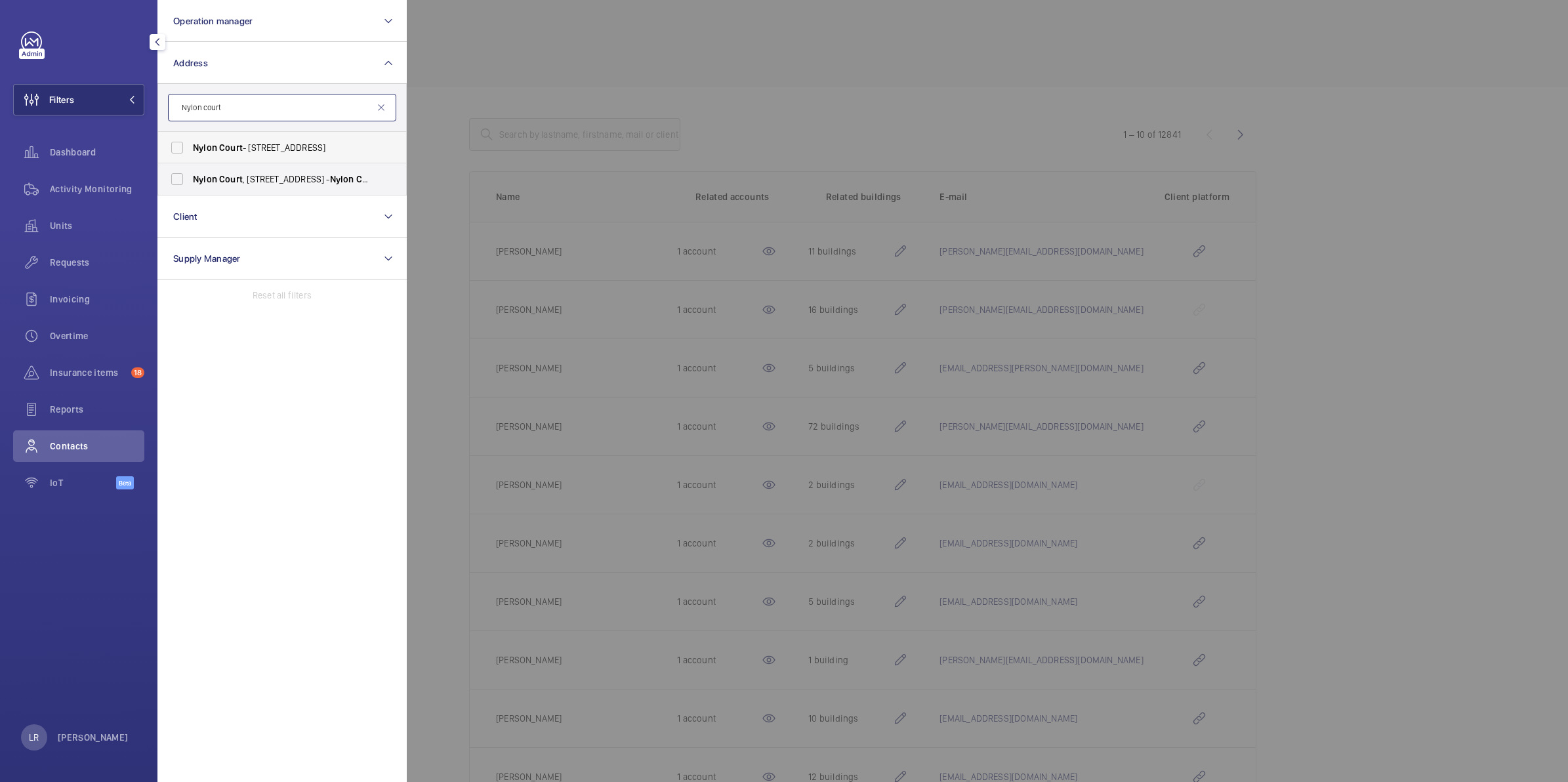
type input "Nylon court"
click at [210, 143] on span "Nylon" at bounding box center [205, 147] width 24 height 11
drag, startPoint x: 210, startPoint y: 143, endPoint x: 215, endPoint y: 163, distance: 20.6
click at [215, 164] on label "Nylon Court , 372 Edgware Road, London, NW2 6ND - Nylon Court , LONDON NW2 6GW" at bounding box center [272, 179] width 228 height 31
click at [190, 166] on input "Nylon Court , 372 Edgware Road, London, NW2 6ND - Nylon Court , LONDON NW2 6GW" at bounding box center [176, 179] width 26 height 26
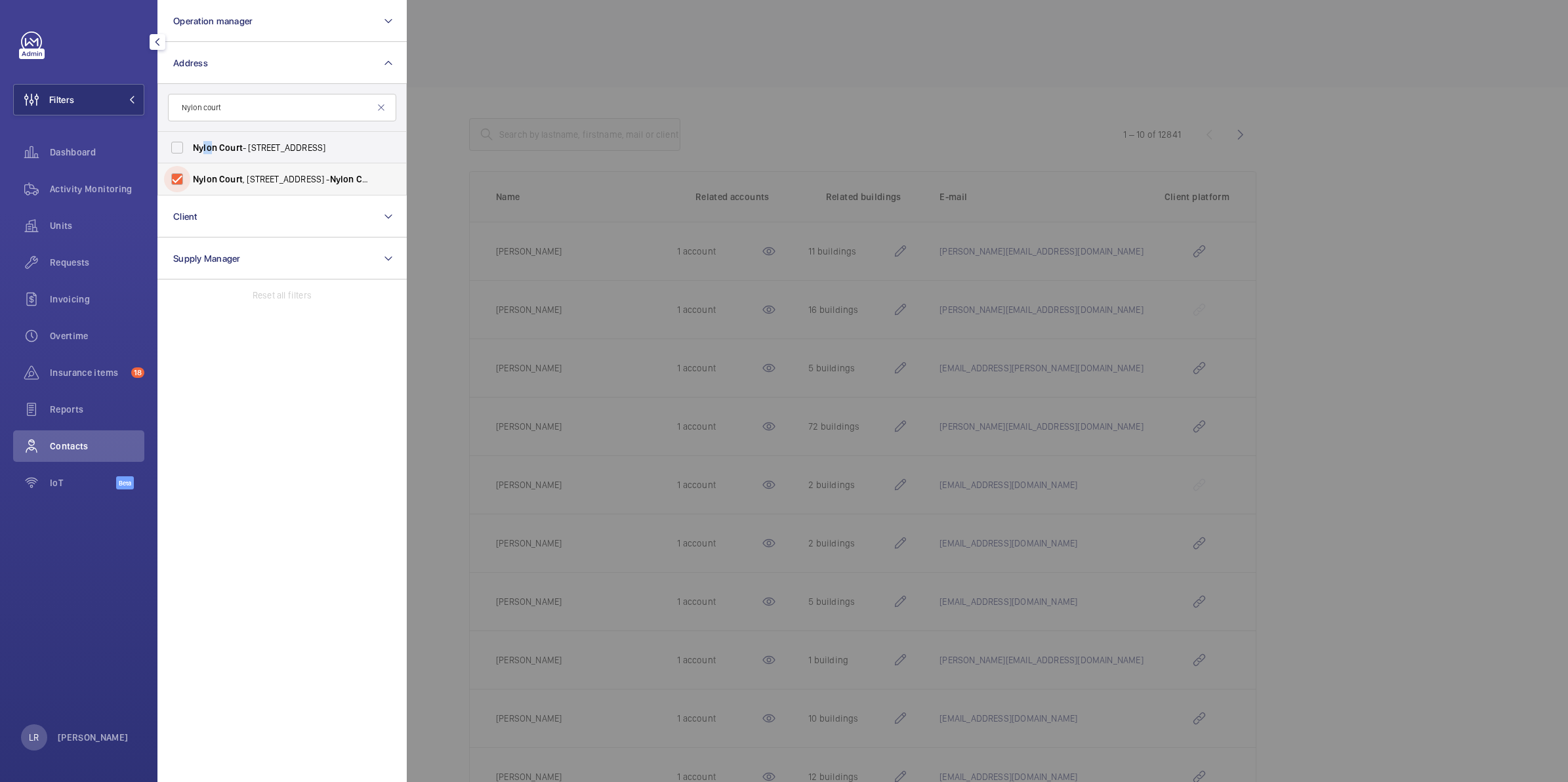
checkbox input "true"
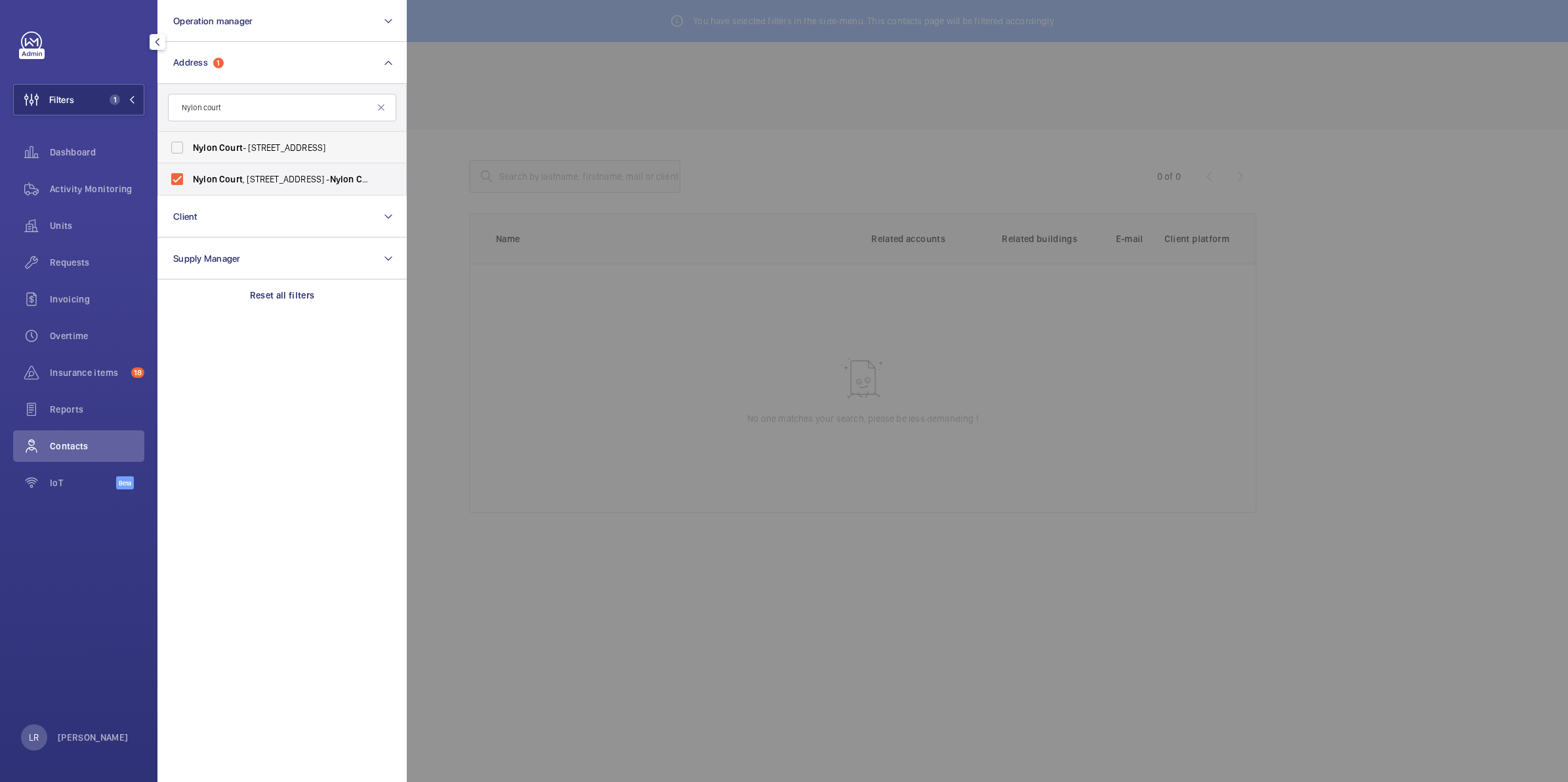
drag, startPoint x: 184, startPoint y: 141, endPoint x: 215, endPoint y: 141, distance: 31.0
click at [186, 141] on label "Nylon Court - 372 Edgware Road, LONDON NW2 6ND" at bounding box center [272, 147] width 228 height 31
click at [186, 141] on input "Nylon Court - 372 Edgware Road, LONDON NW2 6ND" at bounding box center [176, 147] width 26 height 26
checkbox input "true"
click at [594, 76] on div at bounding box center [1191, 391] width 1568 height 782
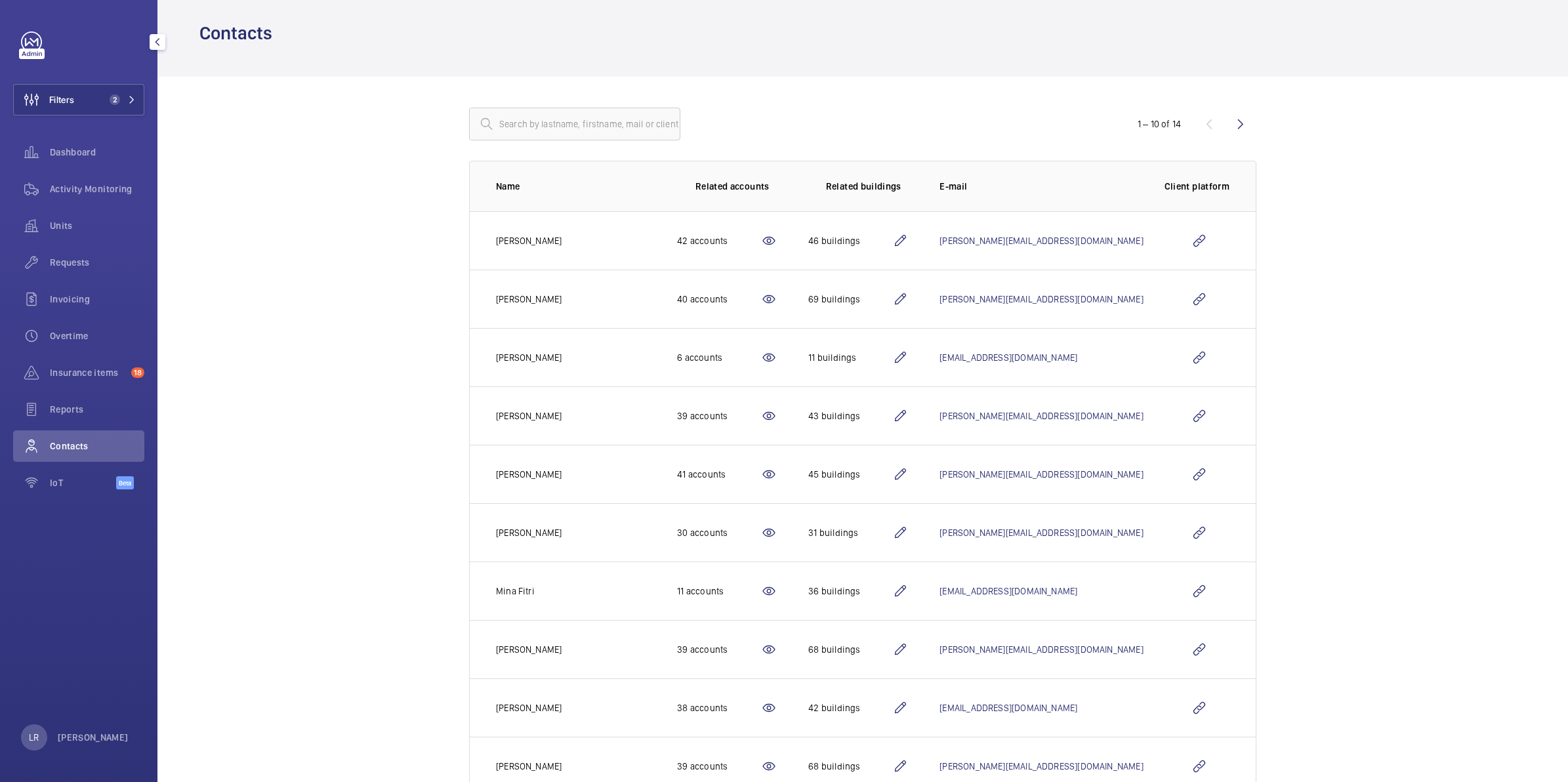
scroll to position [99, 0]
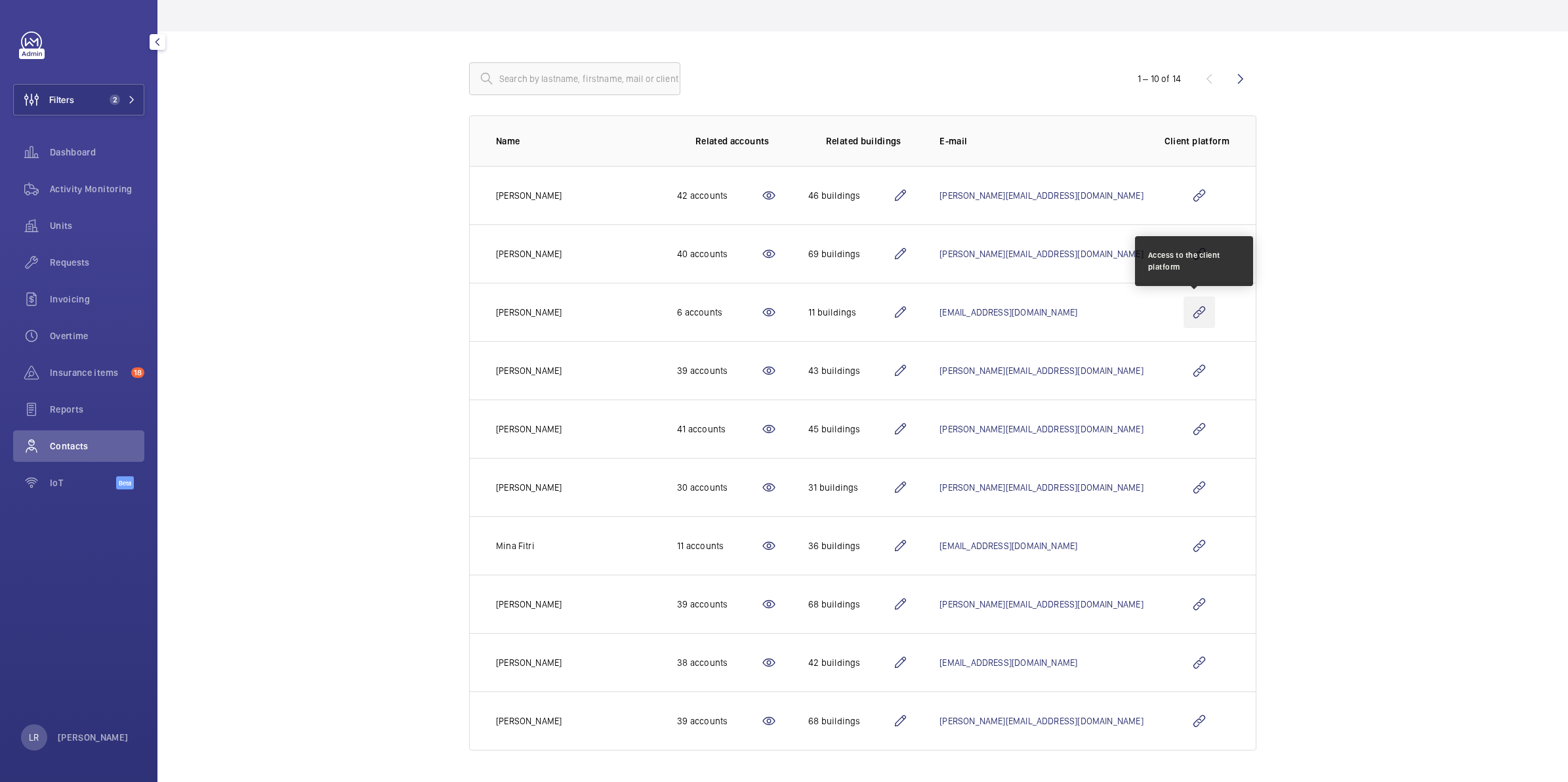
click at [1188, 309] on wm-front-icon-button at bounding box center [1199, 312] width 31 height 31
click at [1189, 300] on wm-front-icon-button at bounding box center [1199, 312] width 31 height 31
click at [1194, 303] on wm-front-icon-button at bounding box center [1199, 312] width 31 height 31
click at [1195, 314] on wm-front-icon-button at bounding box center [1199, 312] width 31 height 31
click at [1189, 318] on wm-front-icon-button at bounding box center [1199, 312] width 31 height 31
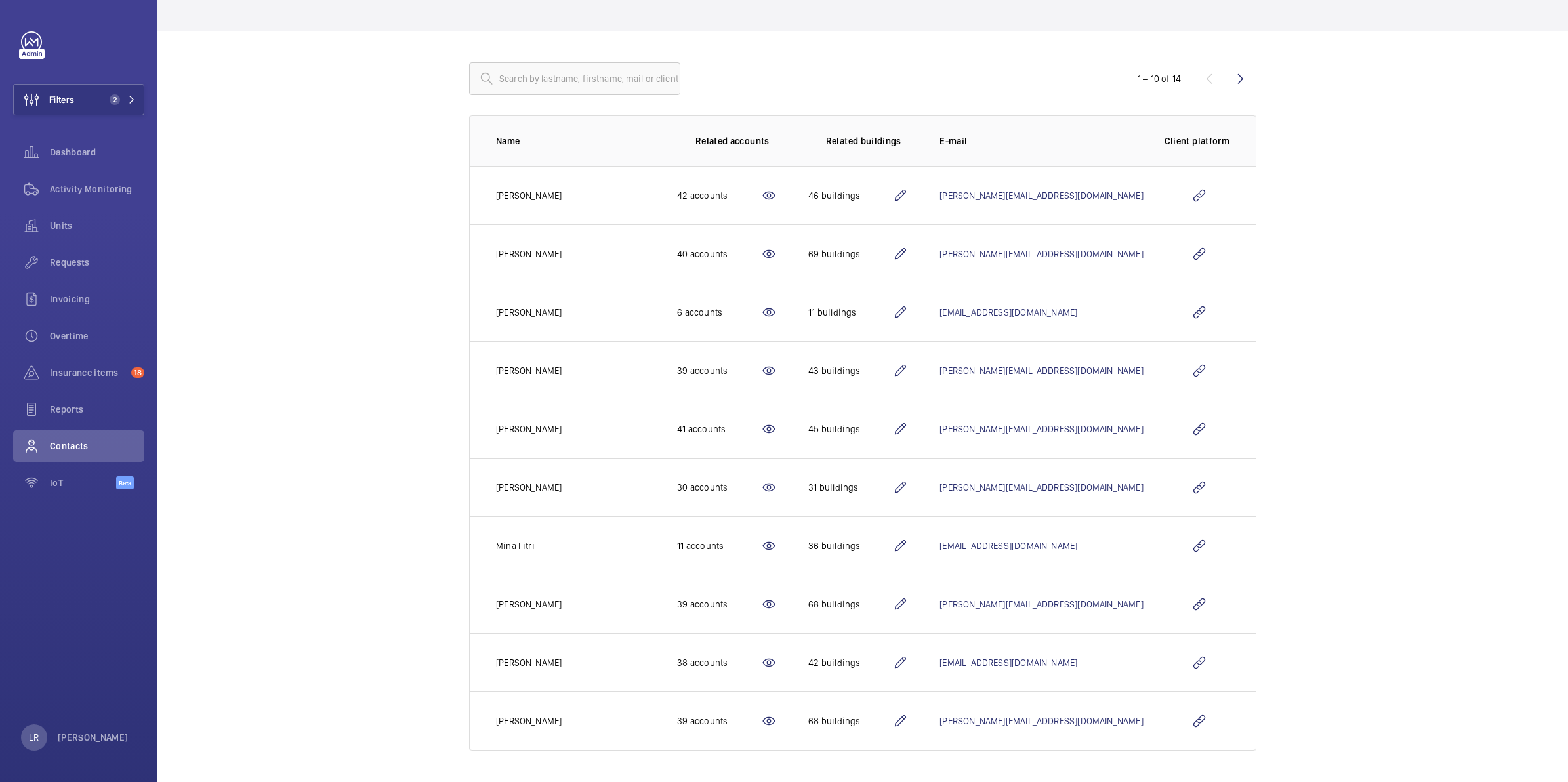
click at [1172, 313] on td at bounding box center [1199, 312] width 112 height 58
click at [1189, 313] on wm-front-icon-button at bounding box center [1199, 312] width 31 height 31
click at [1210, 314] on td at bounding box center [1199, 312] width 112 height 58
click at [1196, 312] on wm-front-icon-button at bounding box center [1199, 312] width 31 height 31
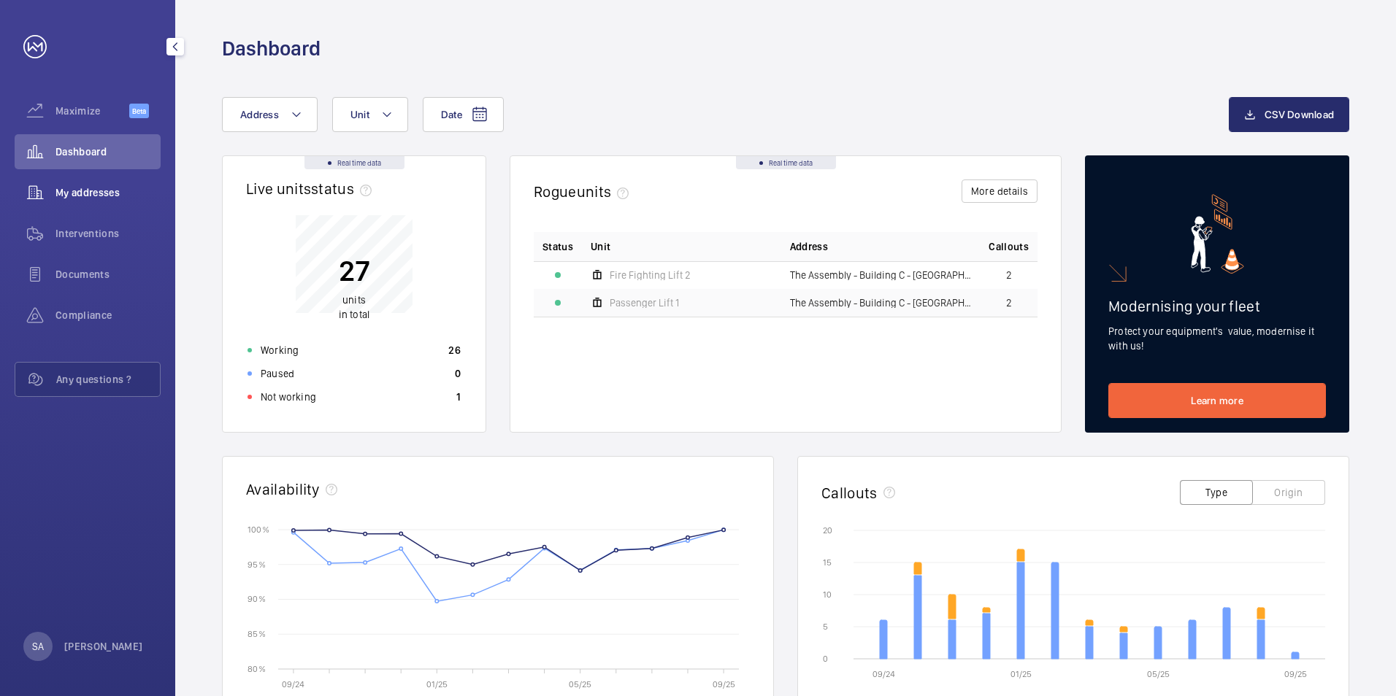
click at [110, 191] on span "My addresses" at bounding box center [107, 192] width 105 height 15
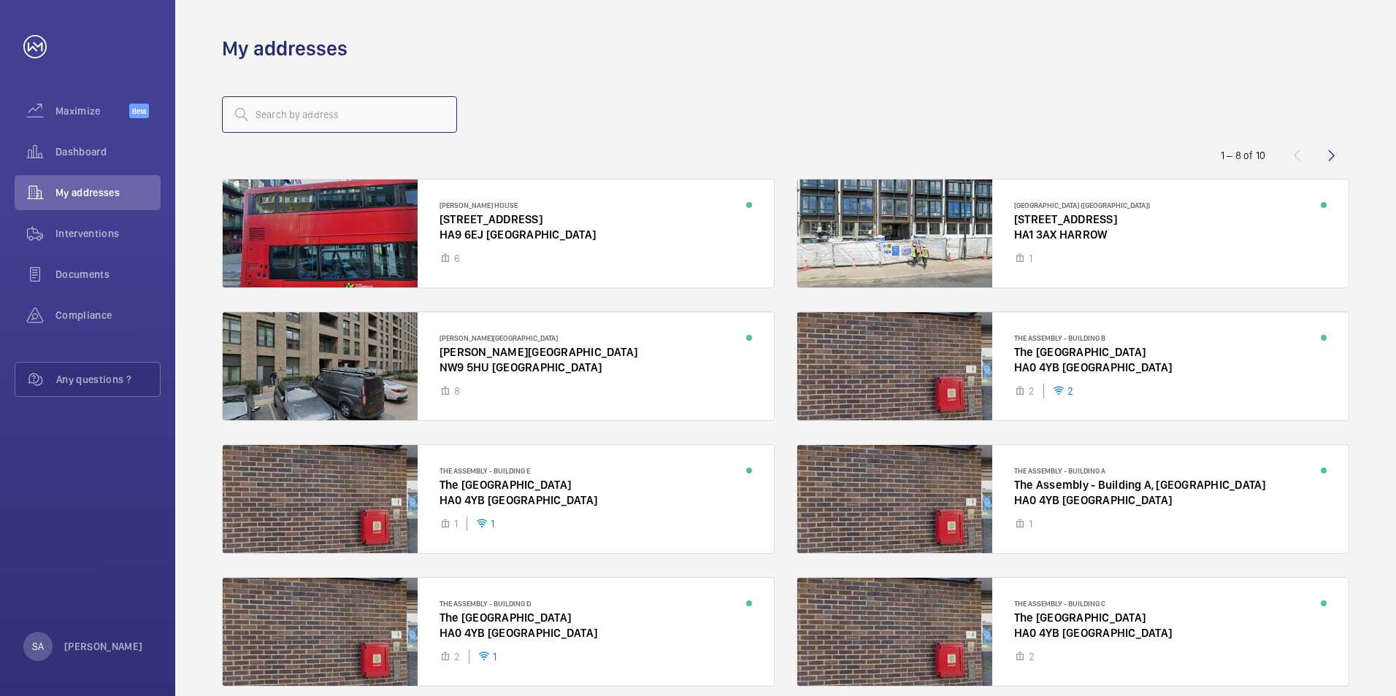
click at [360, 125] on input "text" at bounding box center [339, 114] width 235 height 36
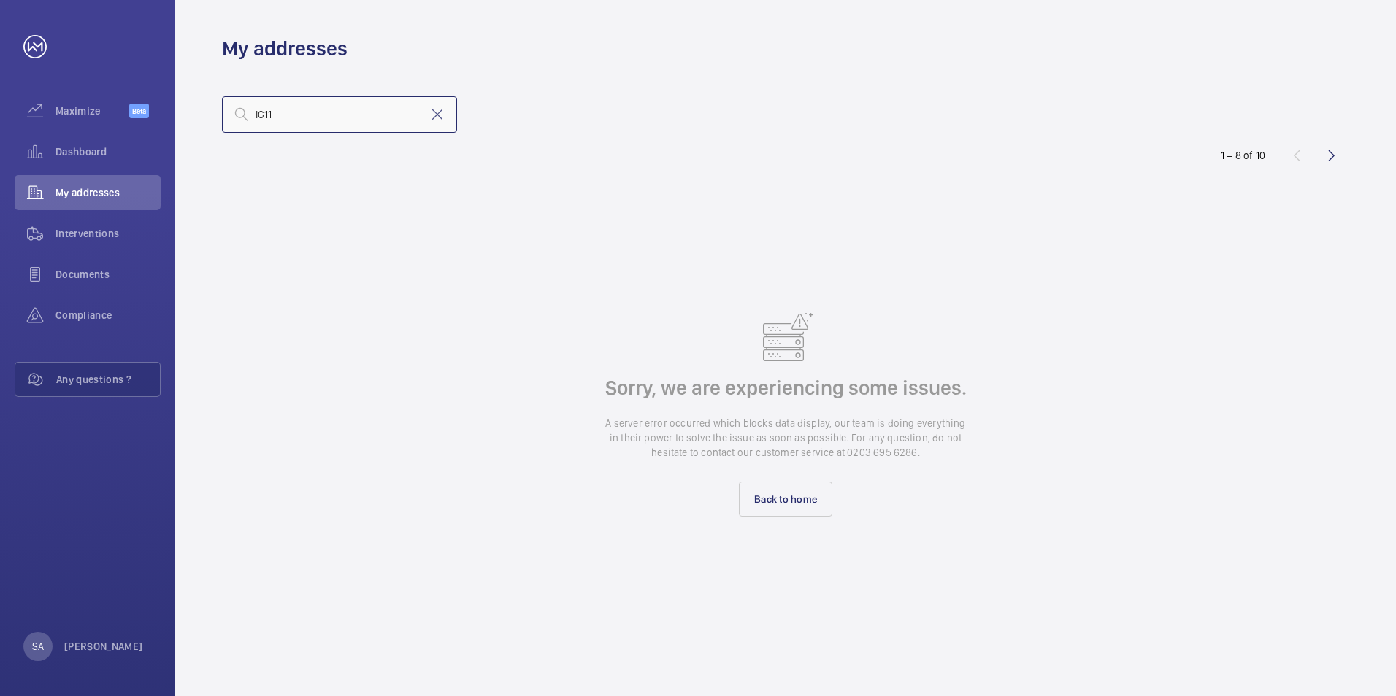
click at [439, 102] on input "IG11" at bounding box center [339, 114] width 235 height 36
click at [426, 122] on input "IG11" at bounding box center [339, 114] width 235 height 36
type input "IG11"
click at [437, 117] on mat-icon at bounding box center [437, 115] width 18 height 18
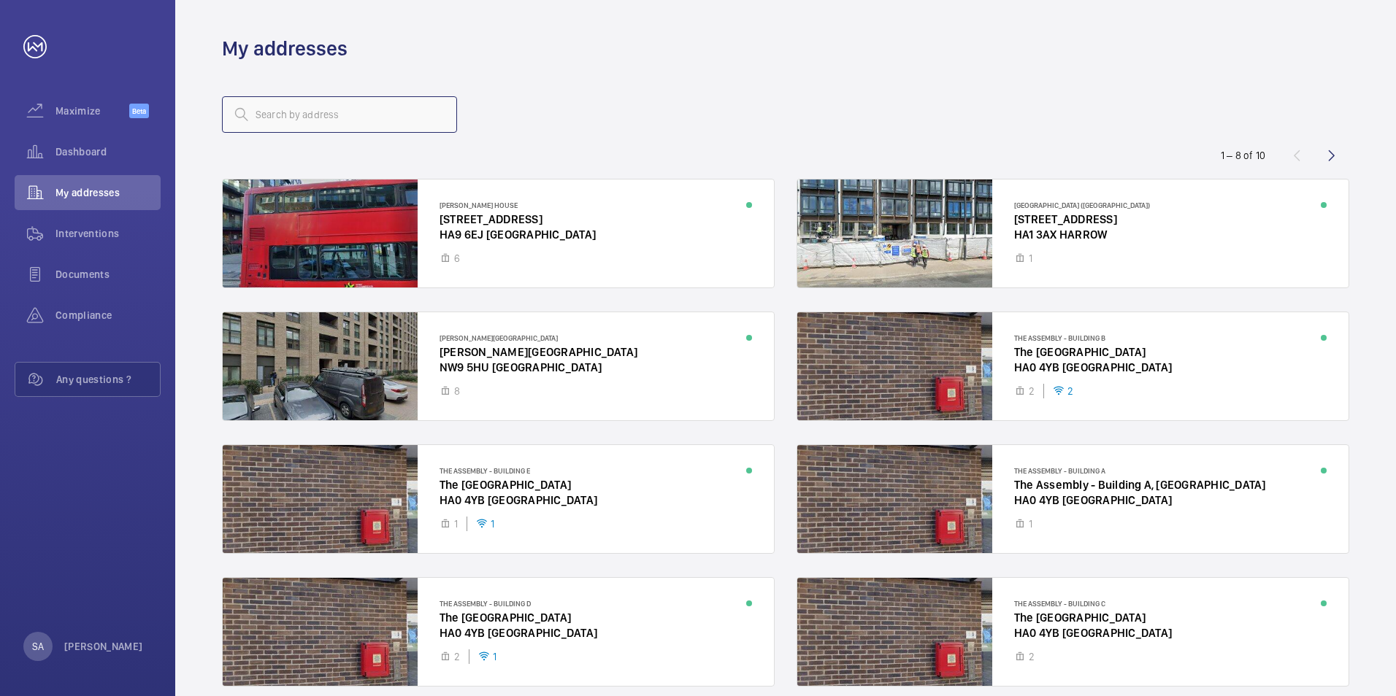
click at [261, 111] on input "text" at bounding box center [339, 114] width 235 height 36
type input "IG11"
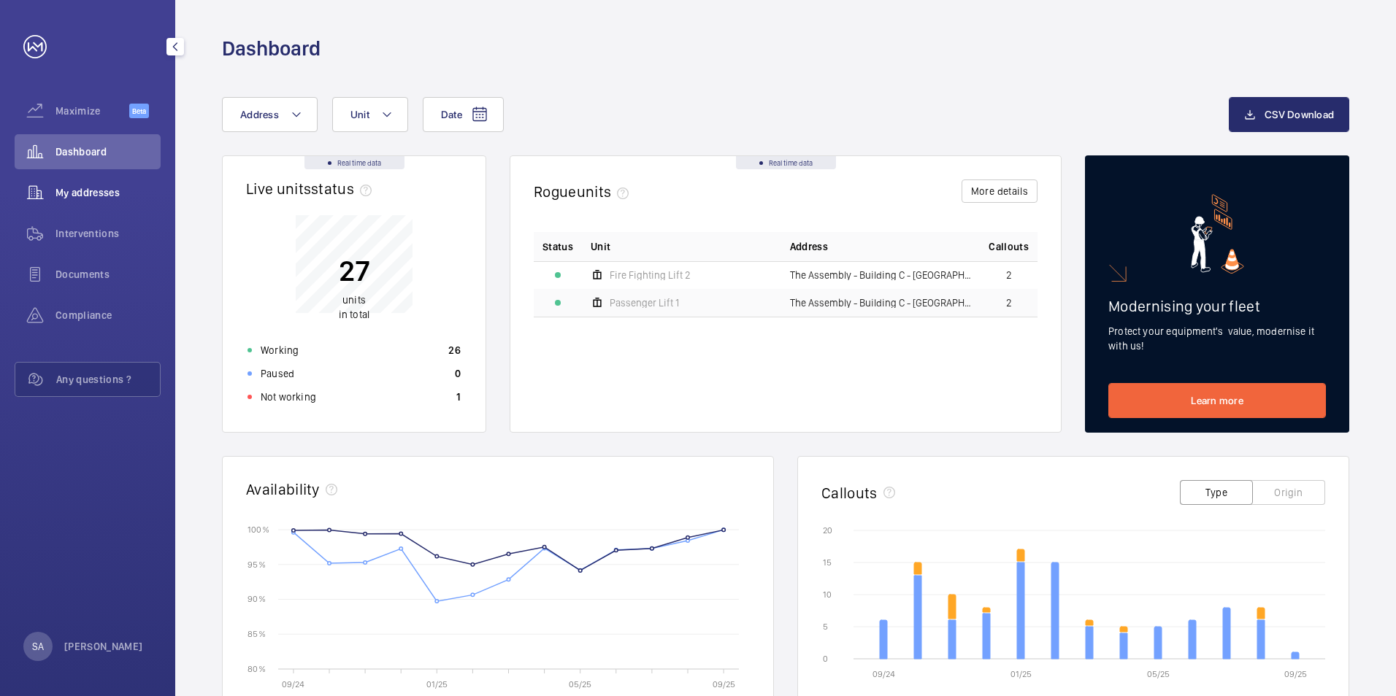
click at [86, 197] on span "My addresses" at bounding box center [107, 192] width 105 height 15
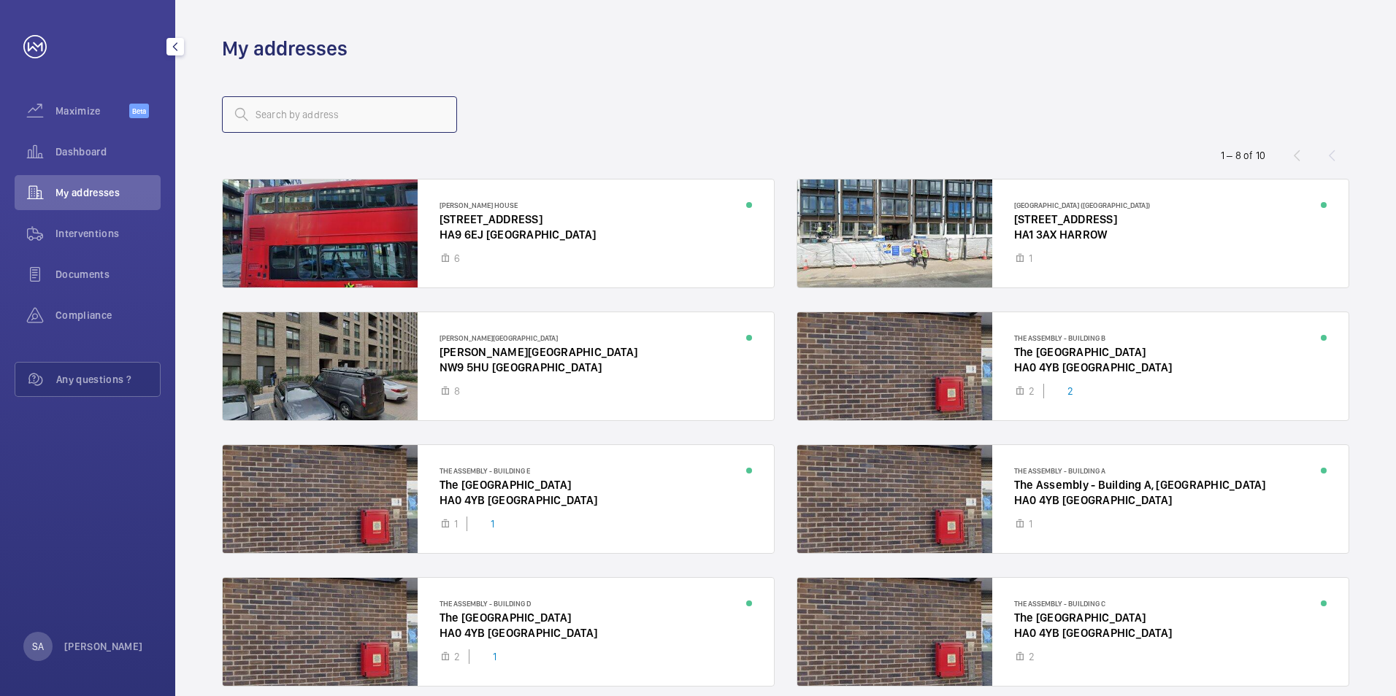
click at [342, 118] on input "text" at bounding box center [339, 114] width 235 height 36
type input "IG11"
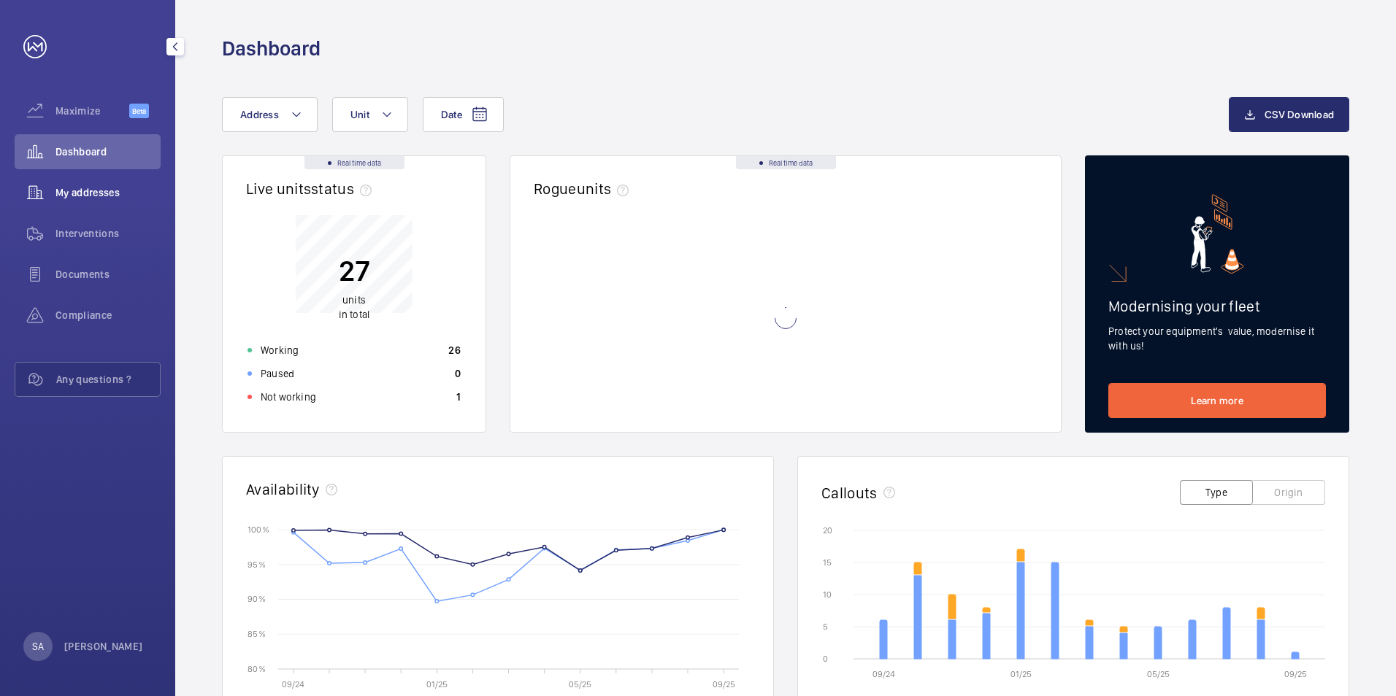
click at [111, 189] on span "My addresses" at bounding box center [107, 192] width 105 height 15
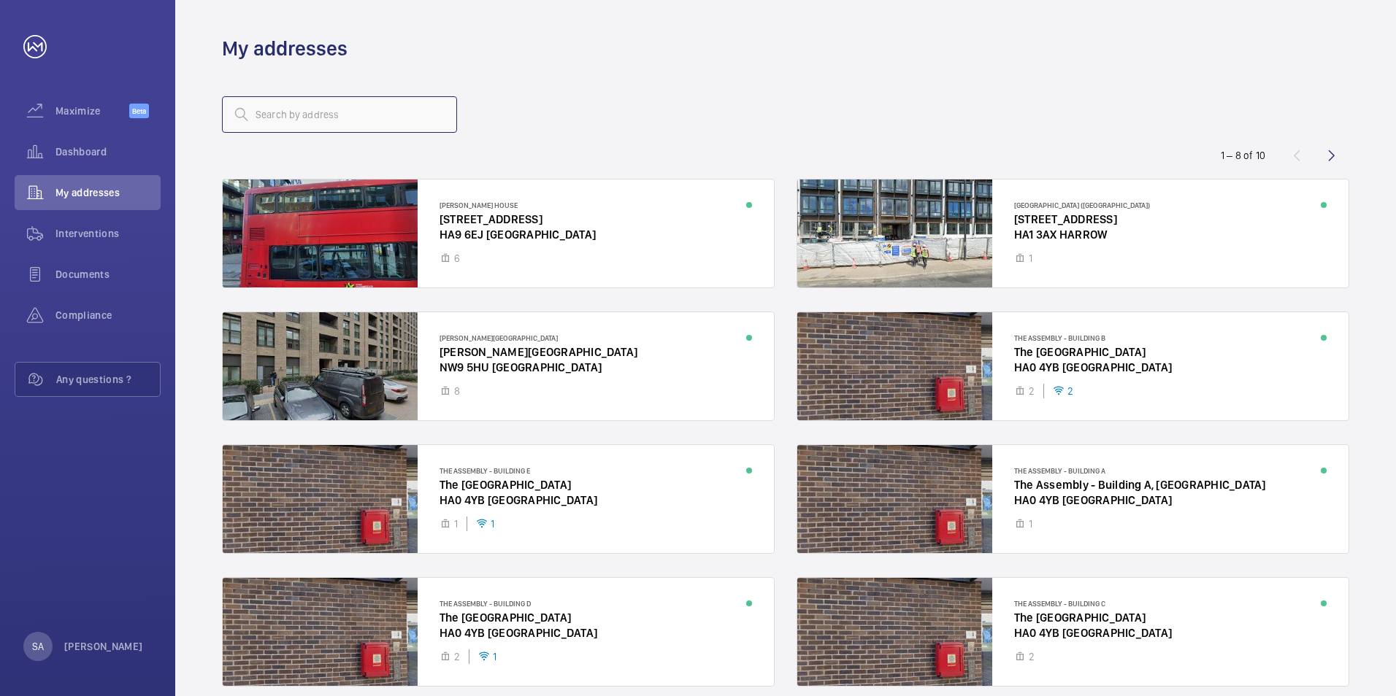
click at [277, 127] on input "text" at bounding box center [339, 114] width 235 height 36
type input "IG11"
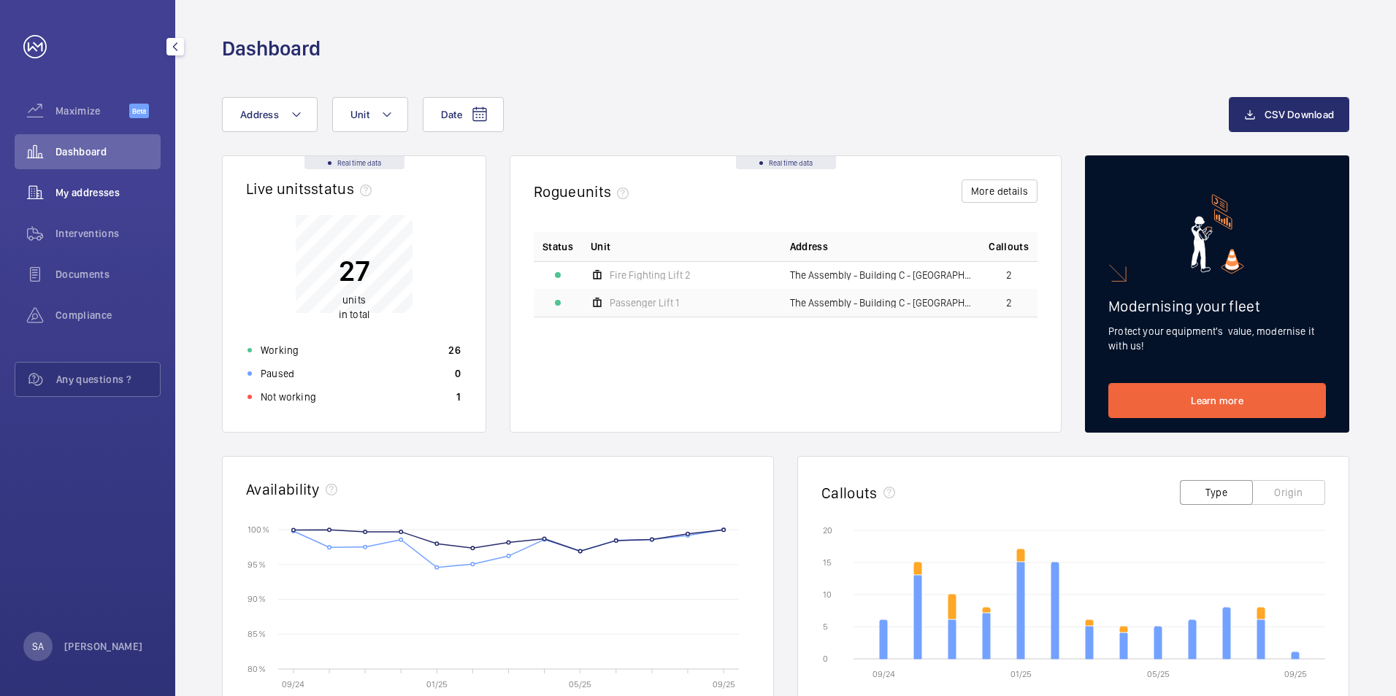
drag, startPoint x: 0, startPoint y: 0, endPoint x: 37, endPoint y: 207, distance: 210.6
click at [40, 207] on wm-front-icon-button at bounding box center [35, 192] width 41 height 35
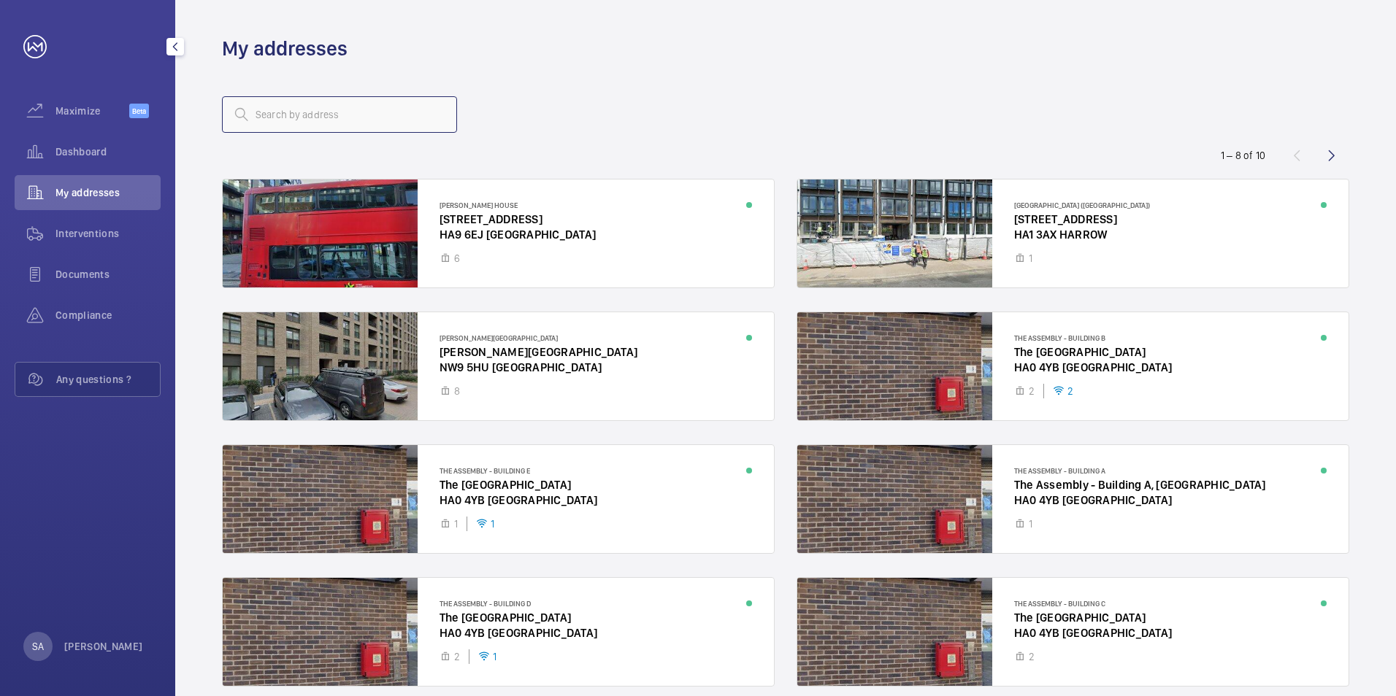
click at [372, 104] on input "text" at bounding box center [339, 114] width 235 height 36
type input "IG11"
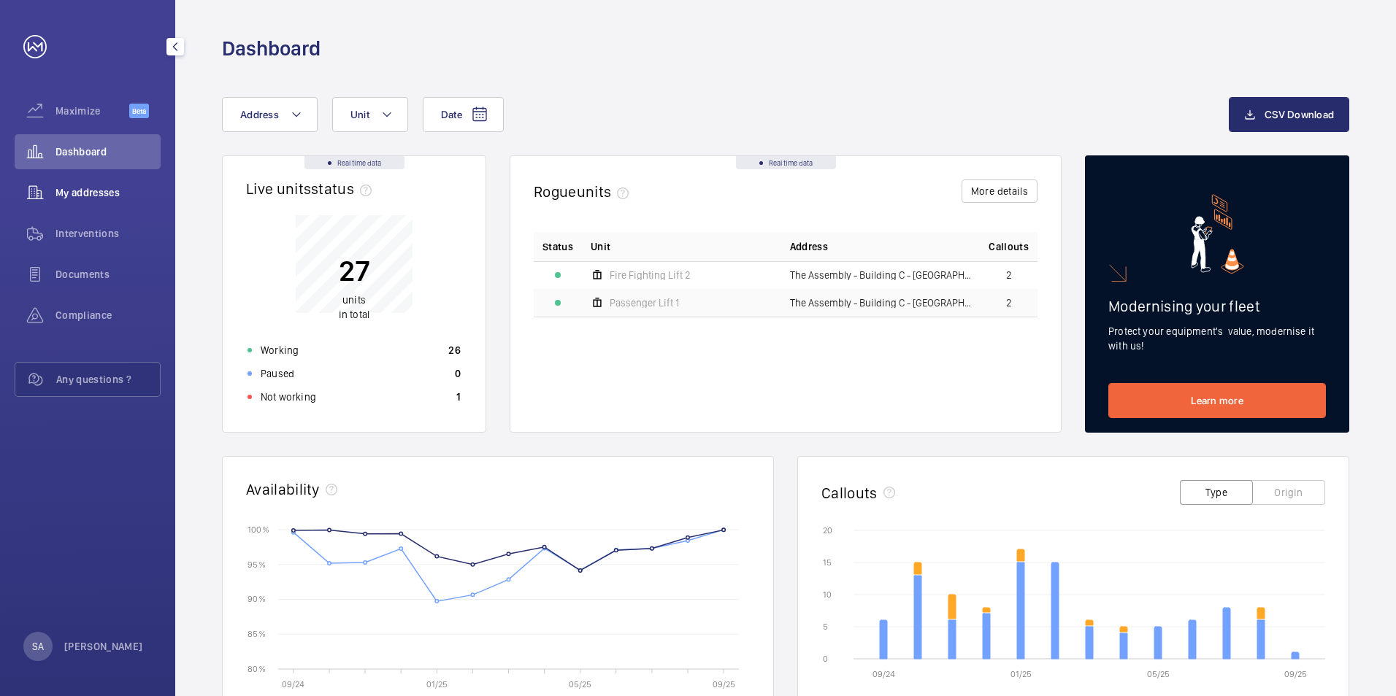
click at [145, 201] on div "My addresses" at bounding box center [88, 192] width 146 height 35
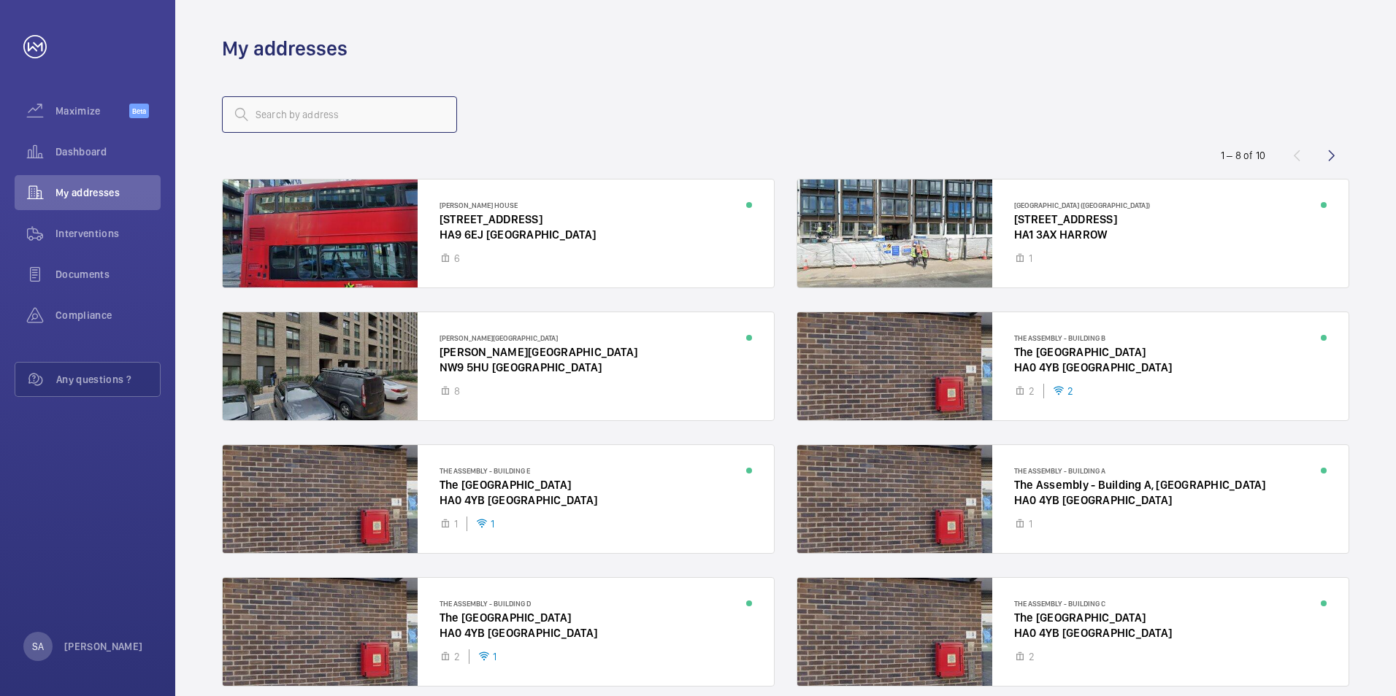
click at [382, 131] on input "text" at bounding box center [339, 114] width 235 height 36
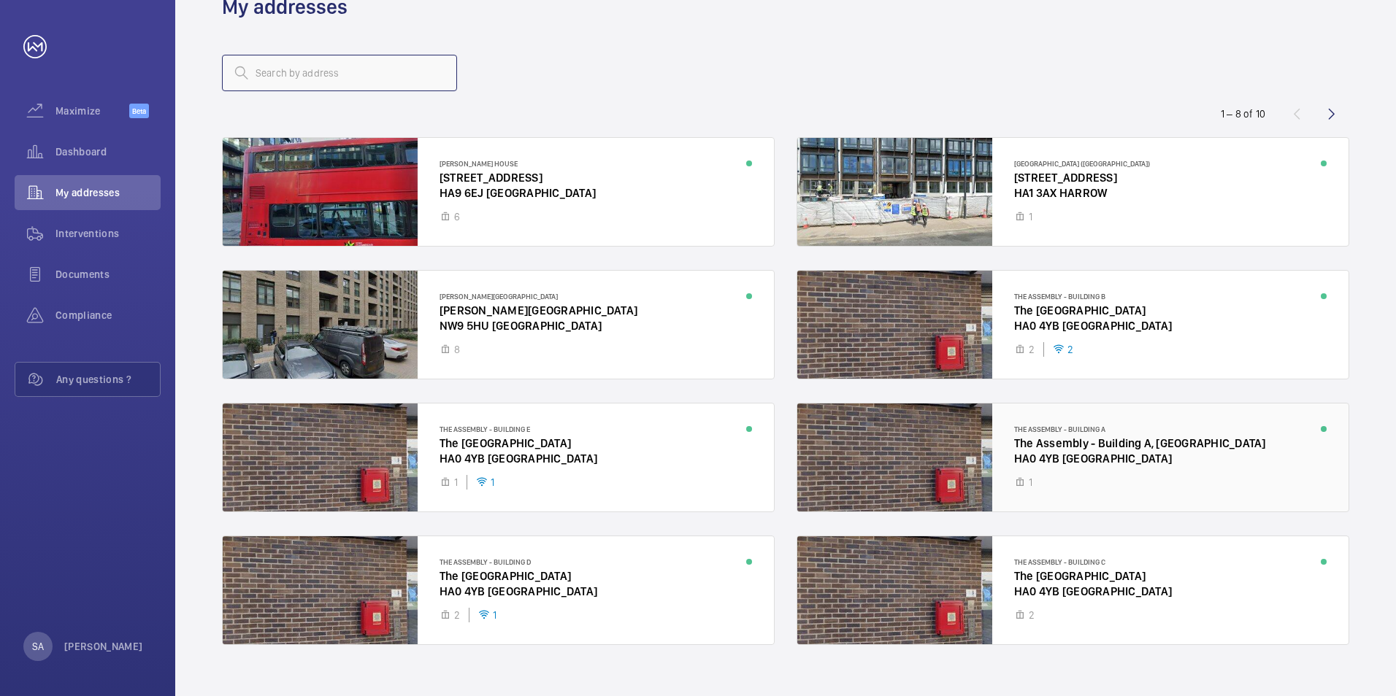
scroll to position [64, 0]
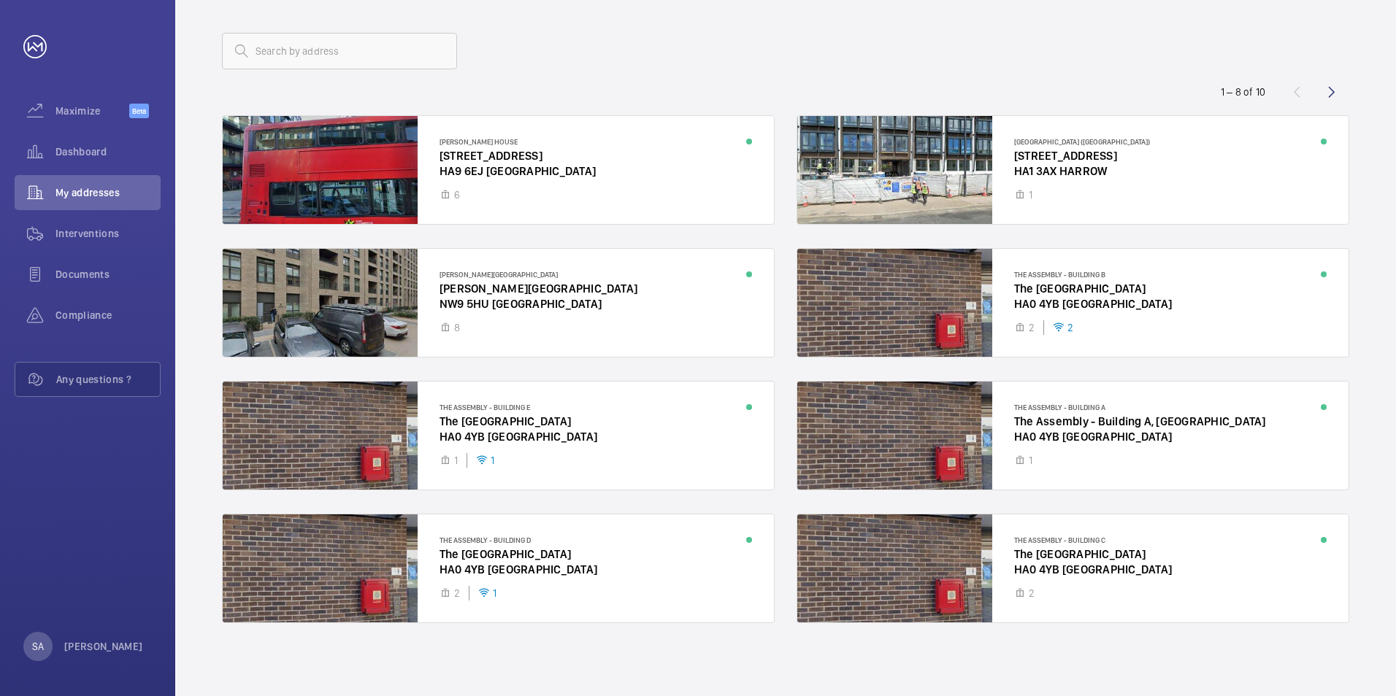
click at [1325, 96] on wm-front-icon-button at bounding box center [1331, 91] width 35 height 35
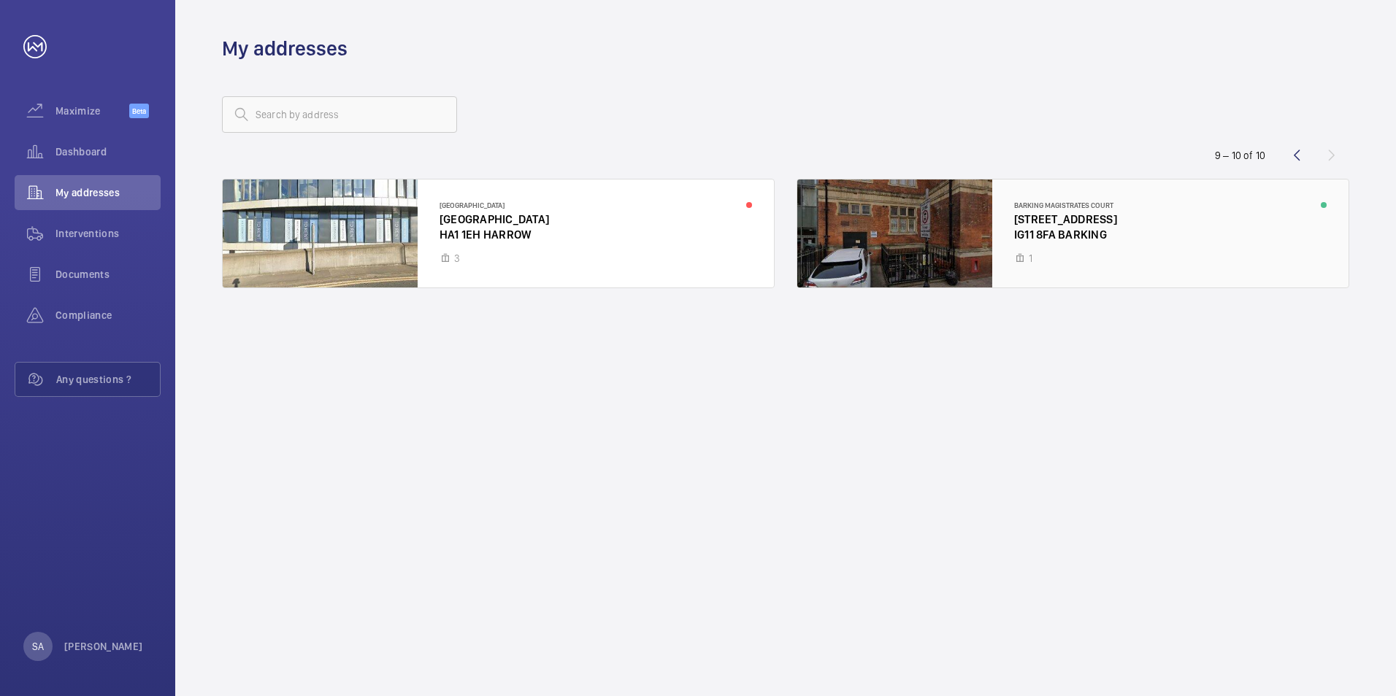
click at [1036, 213] on div at bounding box center [1072, 234] width 551 height 108
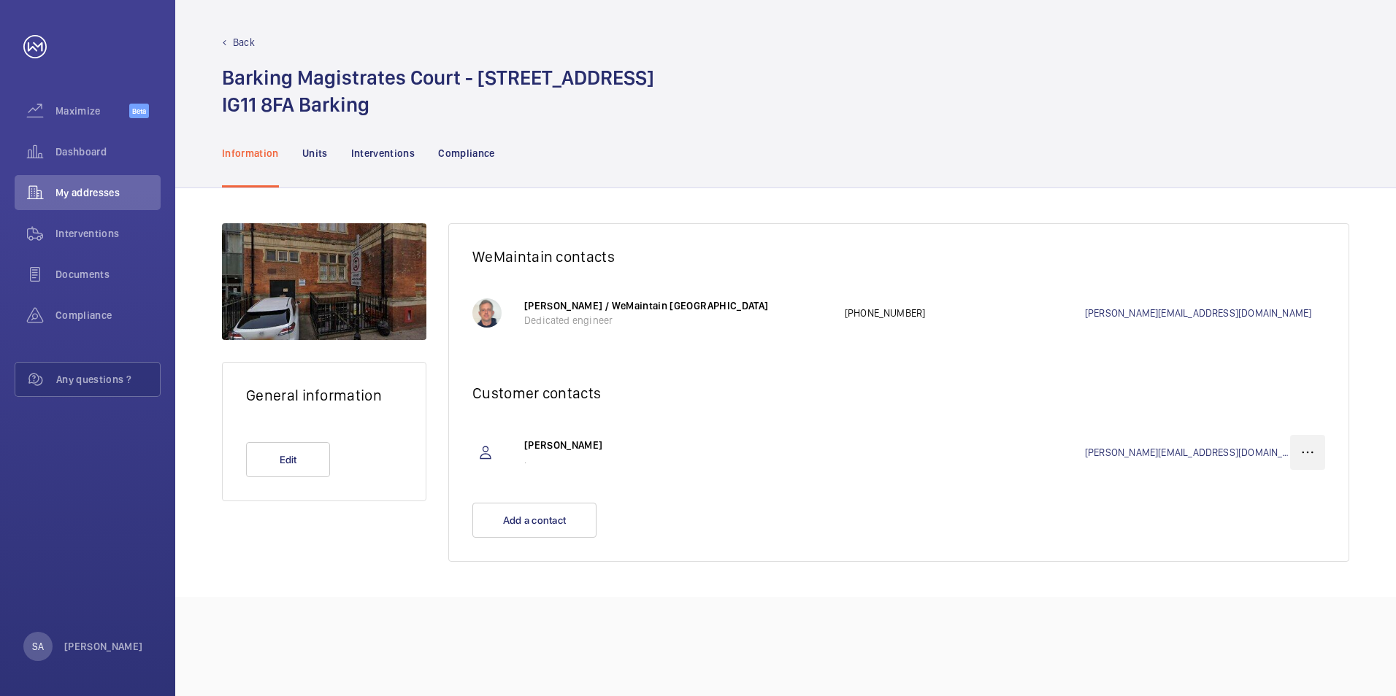
click at [1317, 445] on wm-front-icon-button at bounding box center [1307, 452] width 35 height 35
click at [1280, 534] on div "Delete" at bounding box center [1281, 525] width 86 height 26
click at [1274, 533] on div "Delete" at bounding box center [1281, 525] width 86 height 26
click at [1315, 524] on div "Delete" at bounding box center [1281, 525] width 86 height 26
click at [1291, 528] on p "Delete" at bounding box center [1281, 525] width 57 height 15
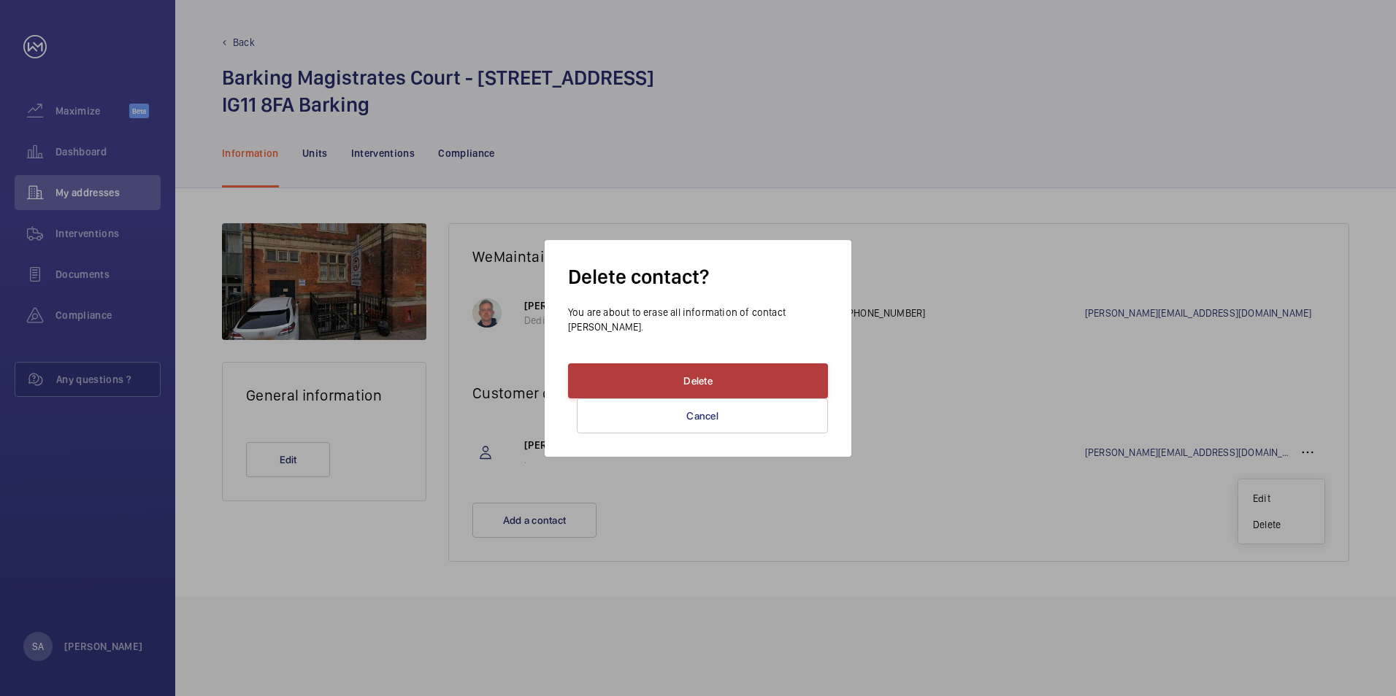
click at [790, 370] on button "Delete" at bounding box center [698, 380] width 260 height 35
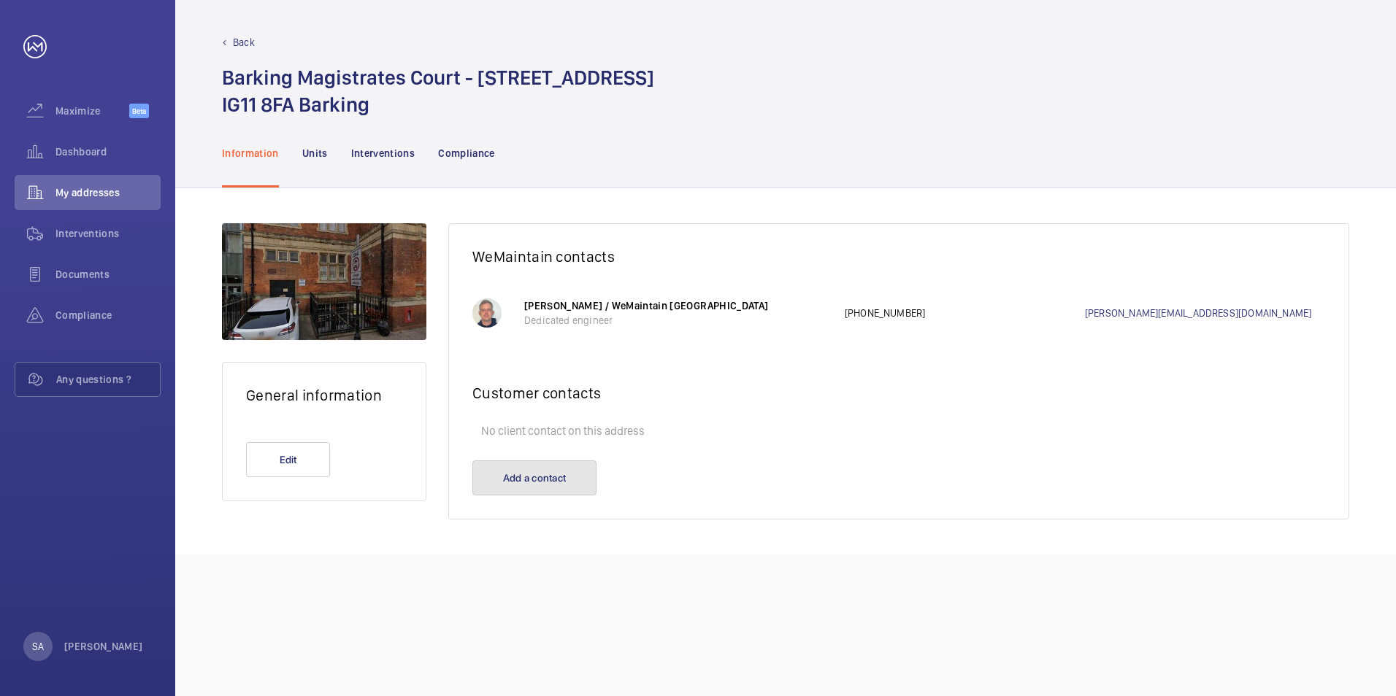
click at [569, 485] on button "Add a contact" at bounding box center [534, 478] width 124 height 35
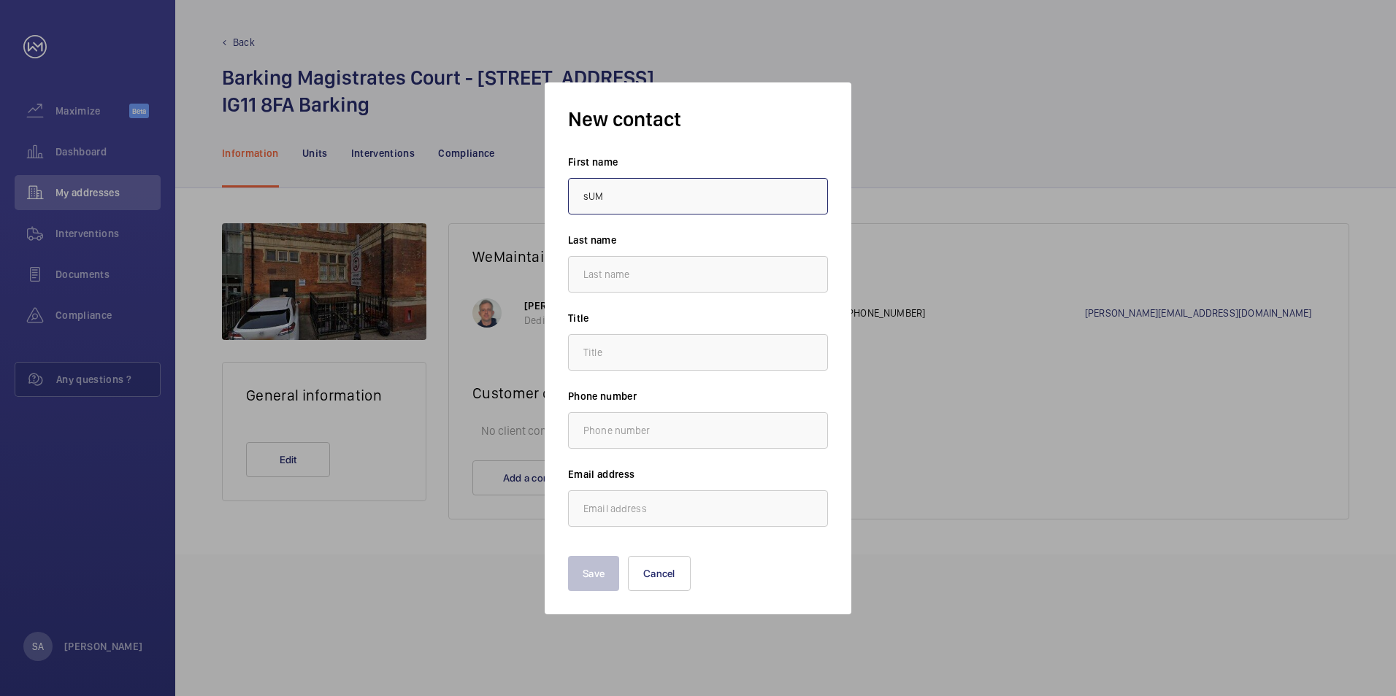
type input "Sumaiya"
type input "Ahmed"
type input "."
type input "s.ahmed@hc-gb.com"
click at [577, 581] on button "Save" at bounding box center [593, 573] width 51 height 35
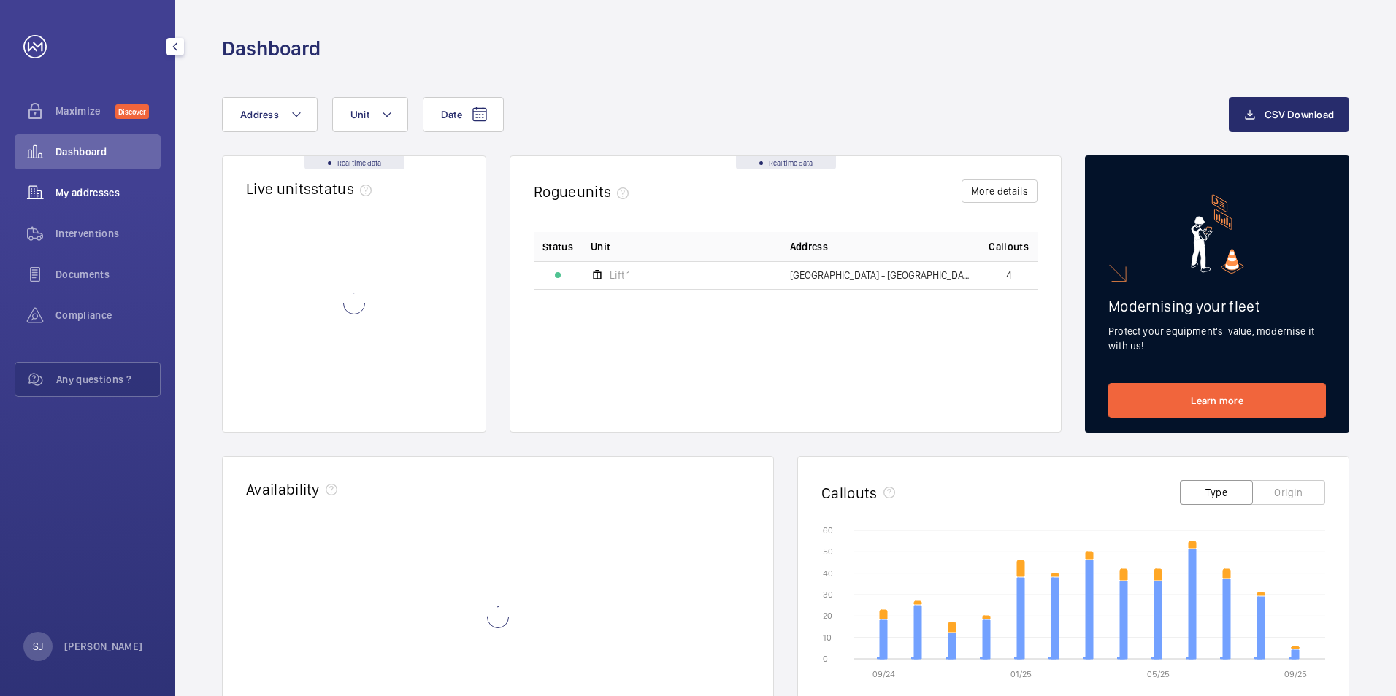
click at [141, 177] on div "My addresses" at bounding box center [88, 192] width 146 height 35
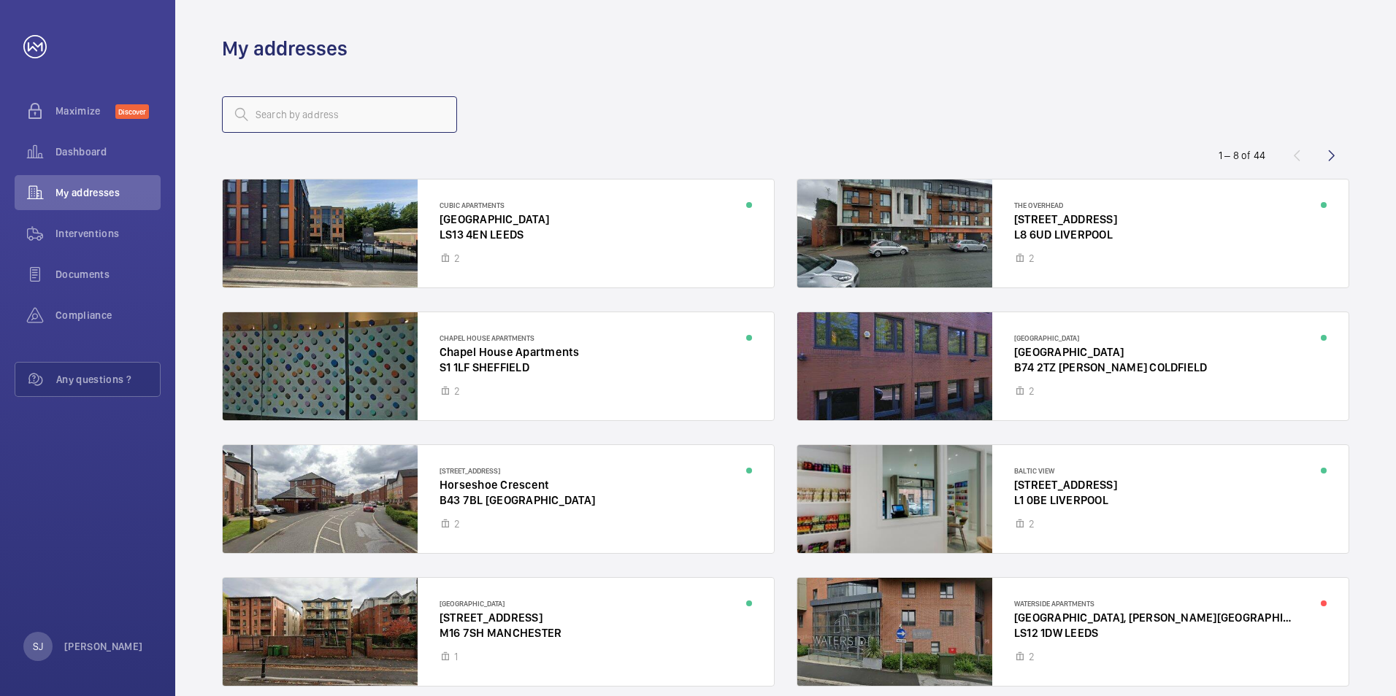
click at [299, 123] on input "text" at bounding box center [339, 114] width 235 height 36
